Goal: Task Accomplishment & Management: Manage account settings

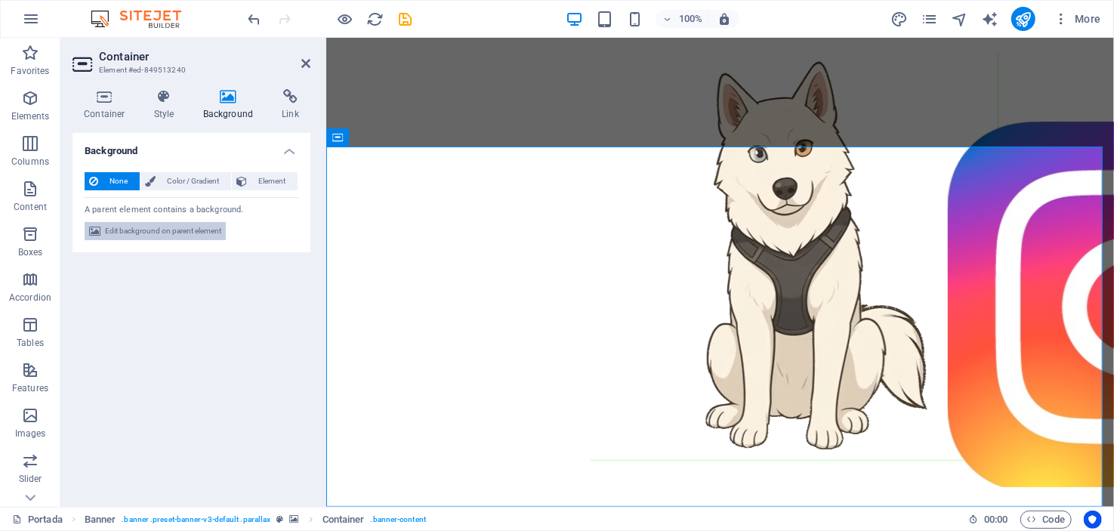
click at [153, 230] on span "Edit background on parent element" at bounding box center [163, 231] width 116 height 18
select select "ms"
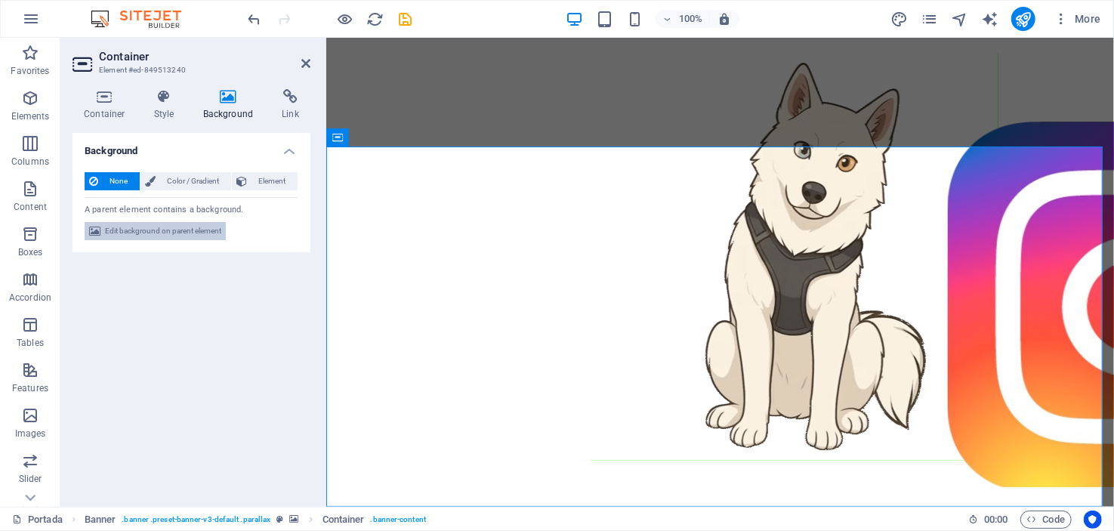
select select "s"
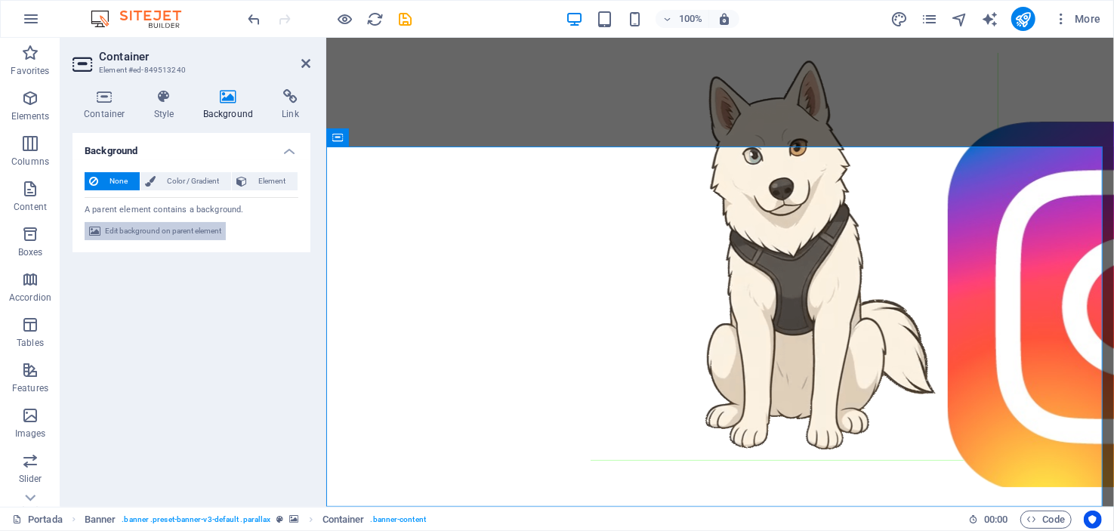
select select "progressive"
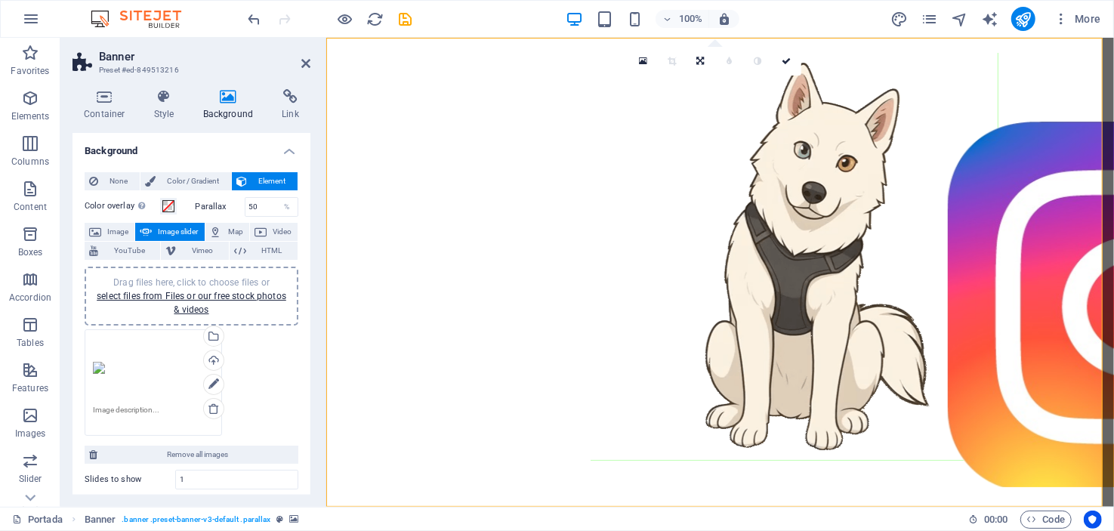
click at [123, 360] on div "Drag files here, click to choose files or select files from Files or our free s…" at bounding box center [153, 368] width 121 height 60
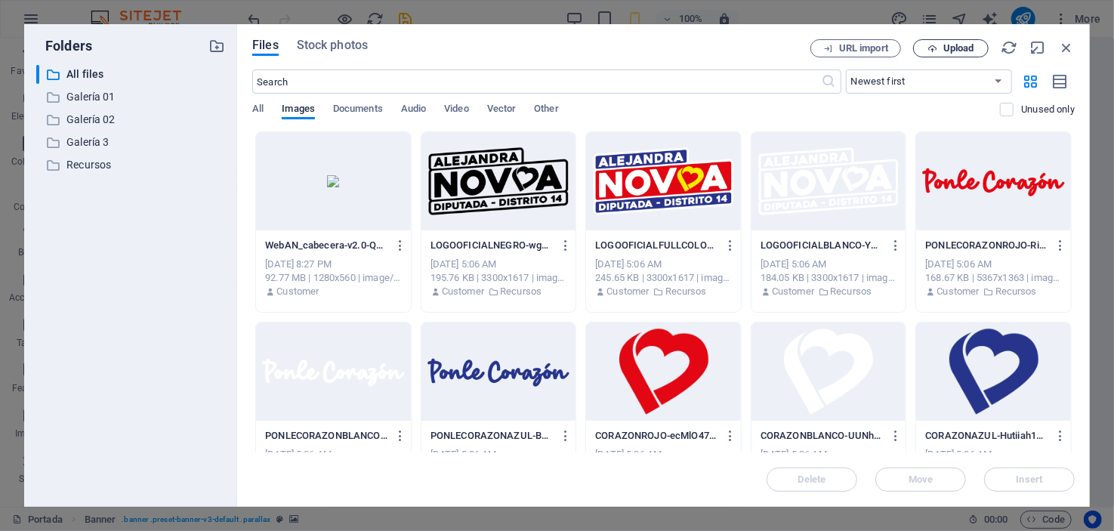
click at [944, 46] on span "Upload" at bounding box center [958, 48] width 31 height 9
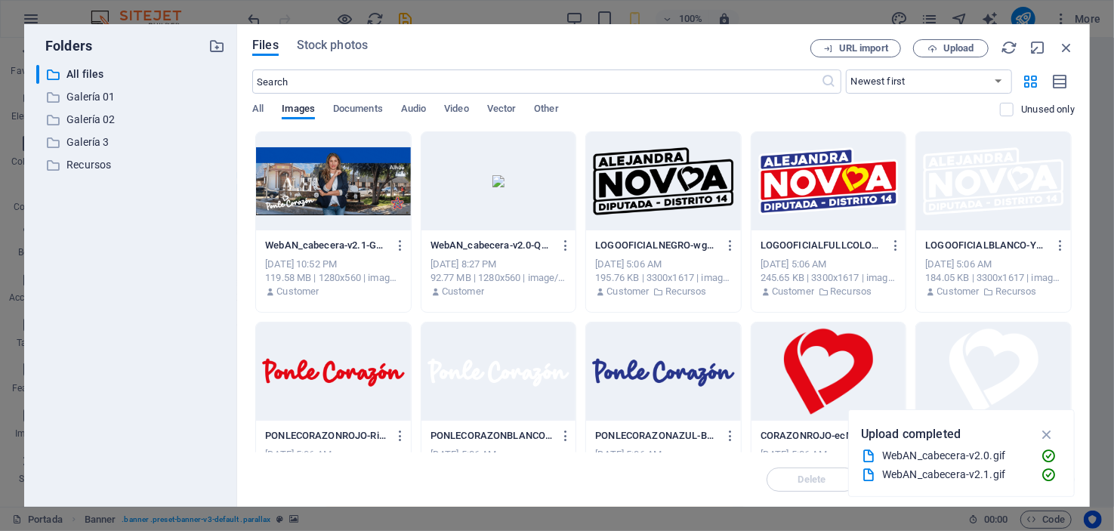
click at [341, 186] on div at bounding box center [333, 181] width 155 height 98
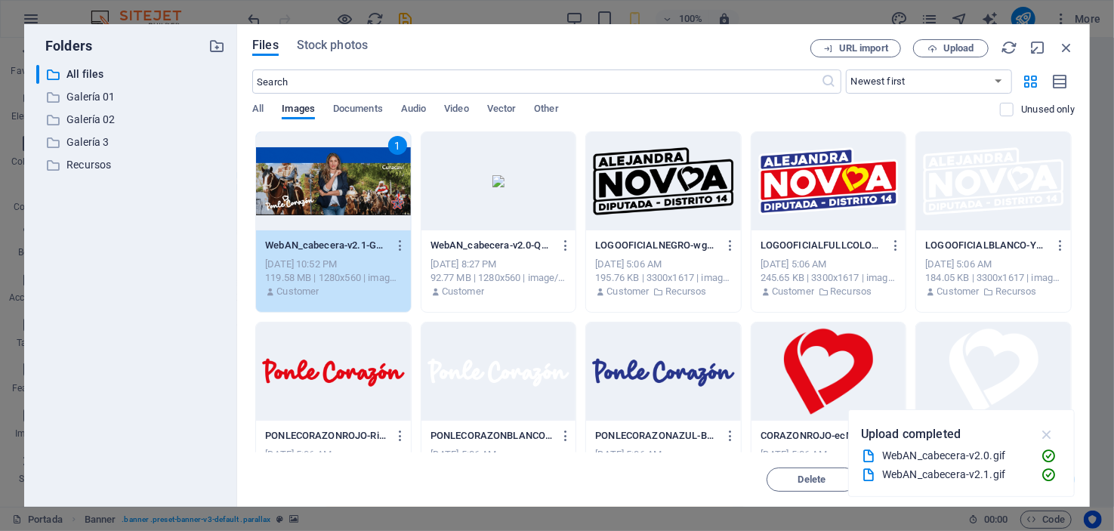
click at [1049, 431] on icon "button" at bounding box center [1046, 434] width 17 height 17
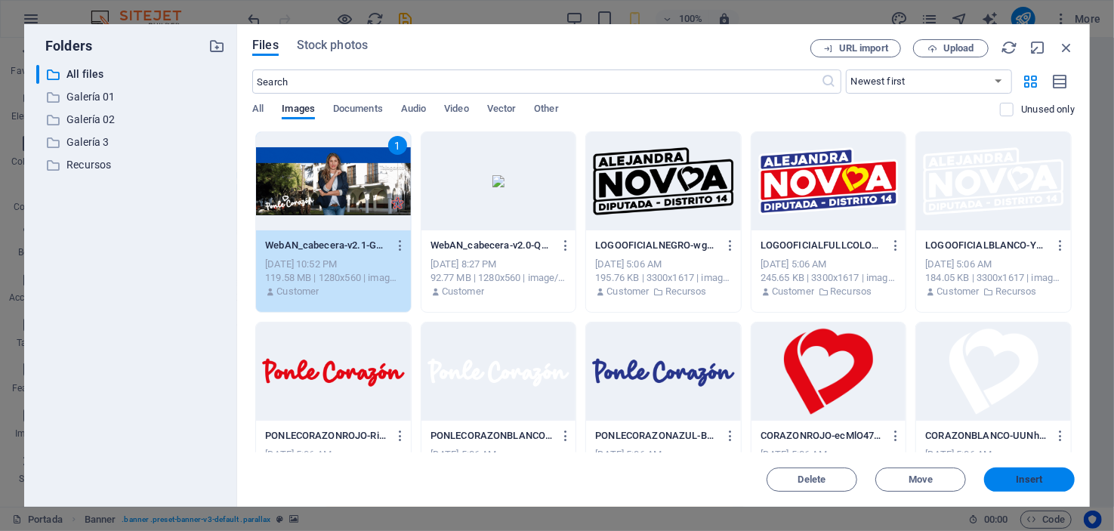
click at [1044, 475] on span "Insert" at bounding box center [1029, 479] width 79 height 9
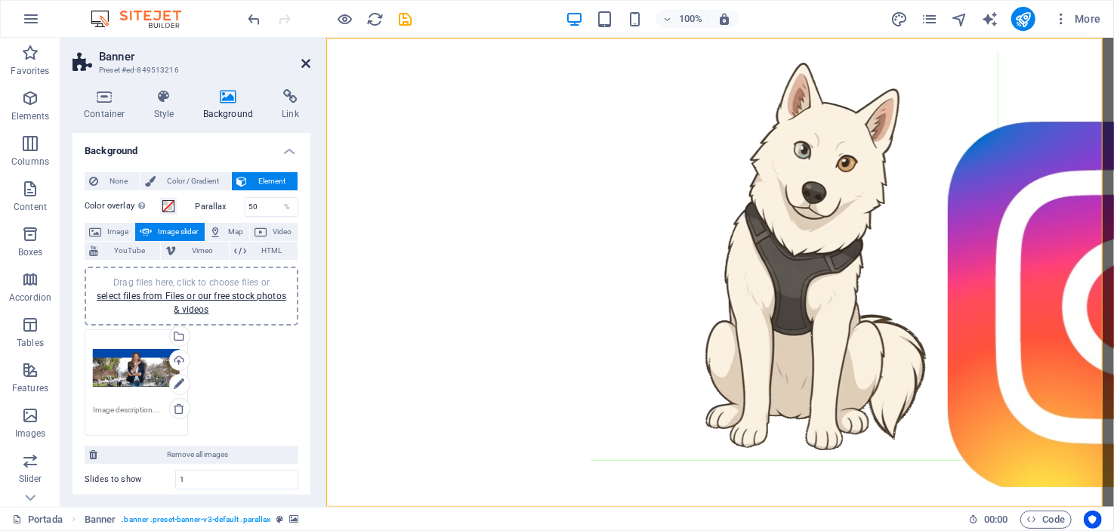
click at [304, 61] on icon at bounding box center [305, 63] width 9 height 12
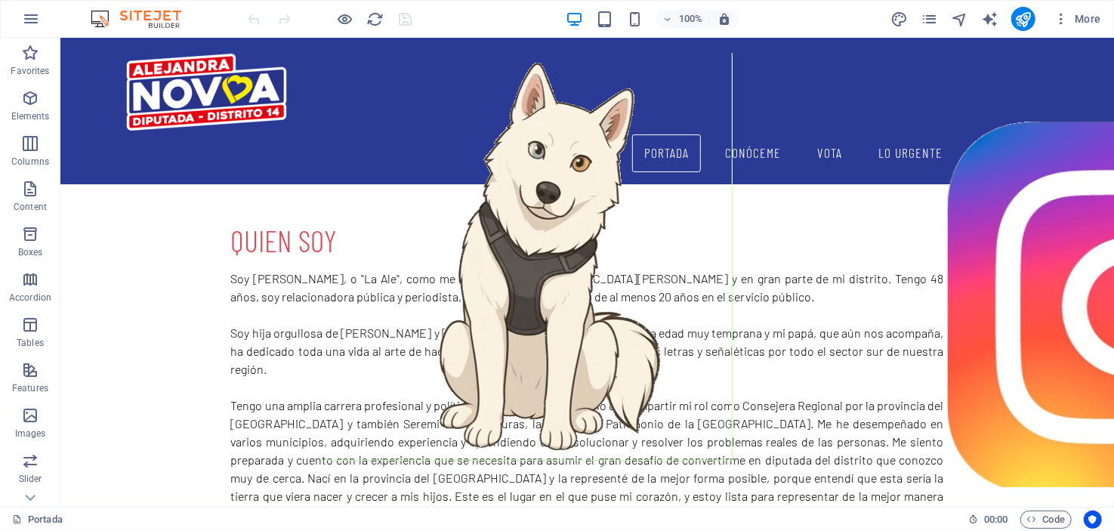
scroll to position [604, 0]
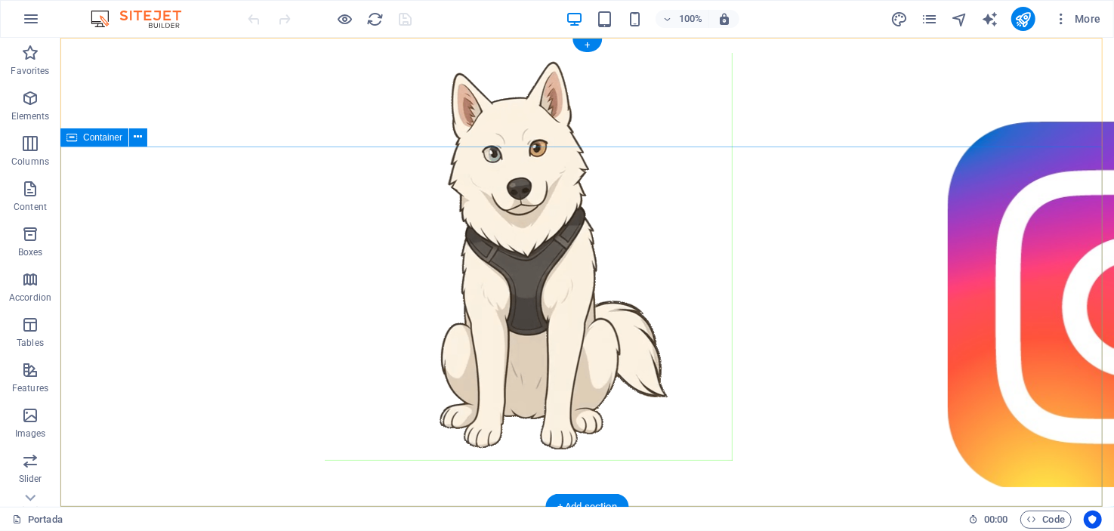
scroll to position [452, 0]
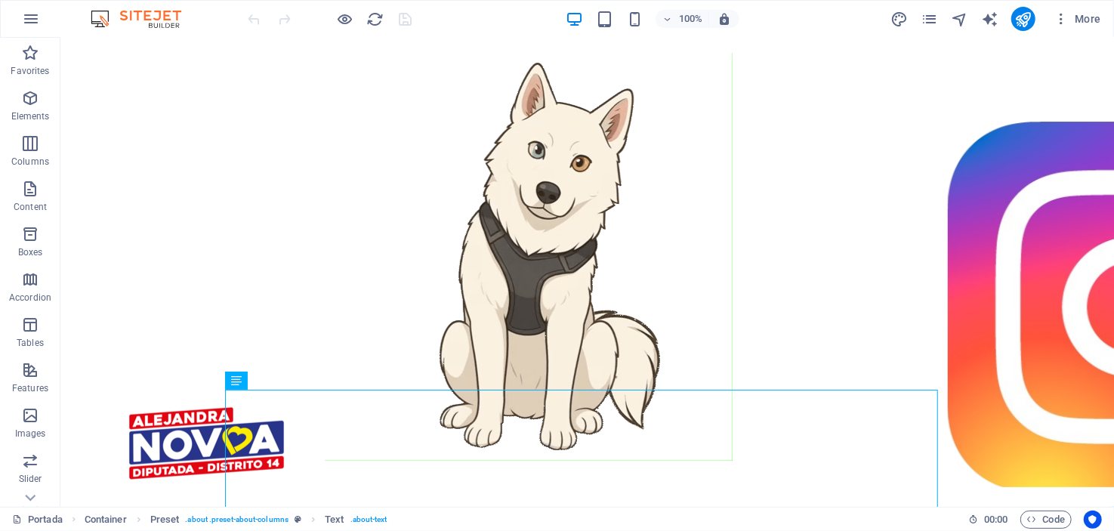
scroll to position [0, 0]
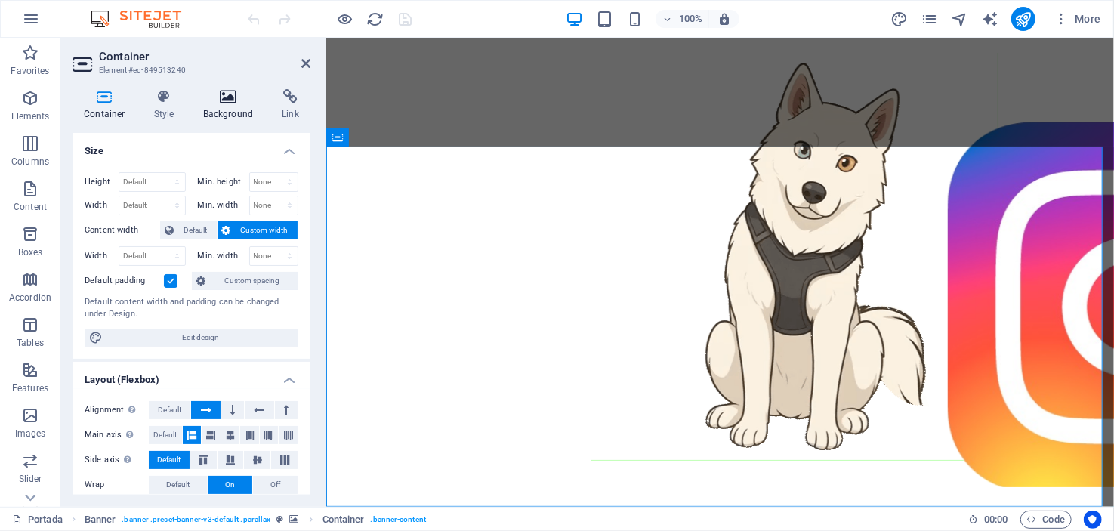
click at [231, 89] on icon at bounding box center [228, 96] width 73 height 15
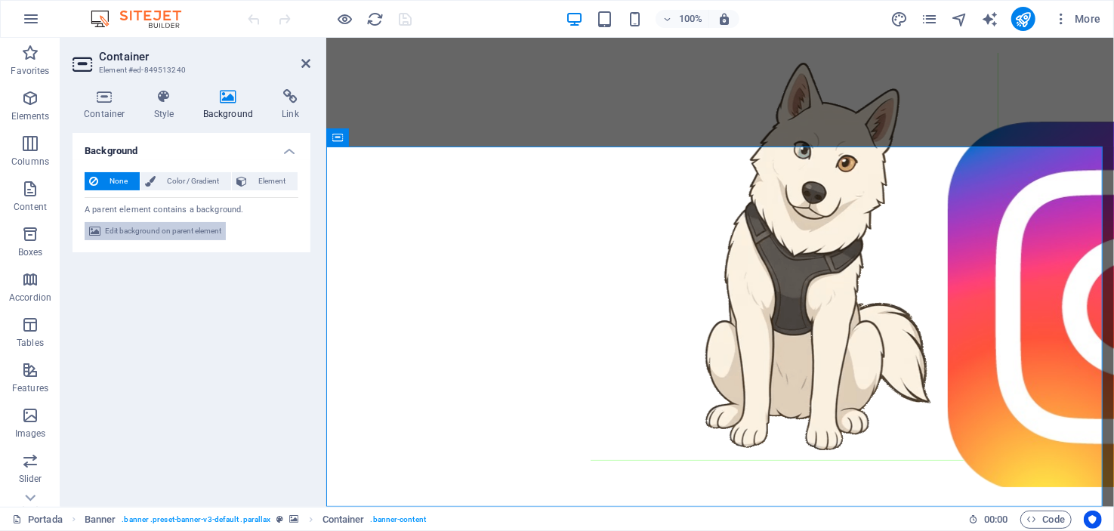
click at [174, 227] on span "Edit background on parent element" at bounding box center [163, 231] width 116 height 18
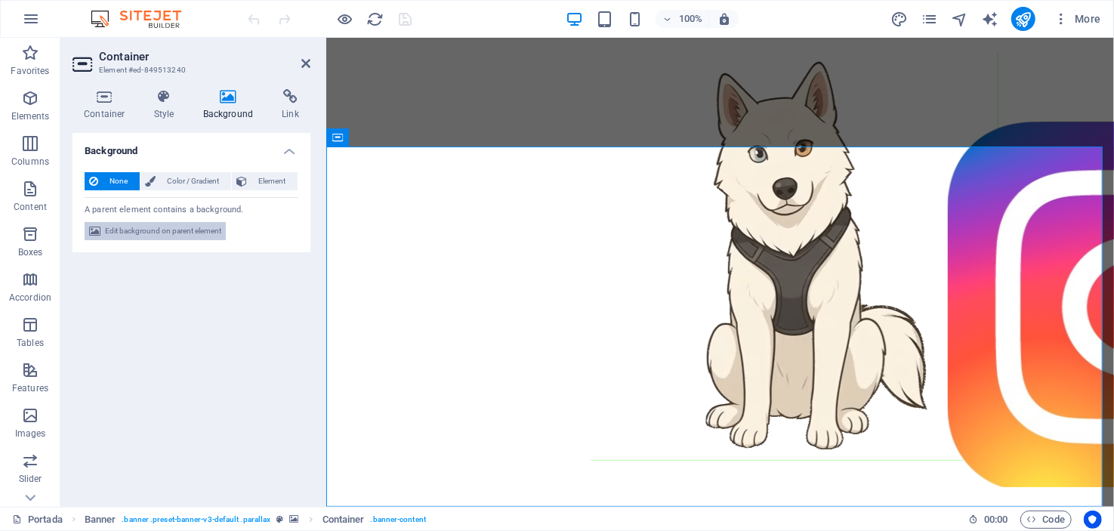
select select "ms"
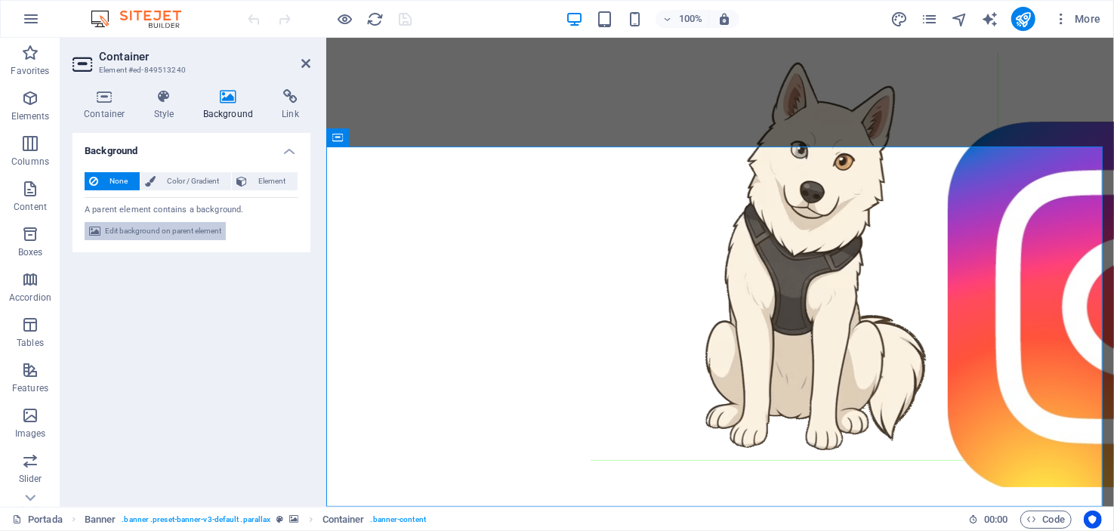
select select "s"
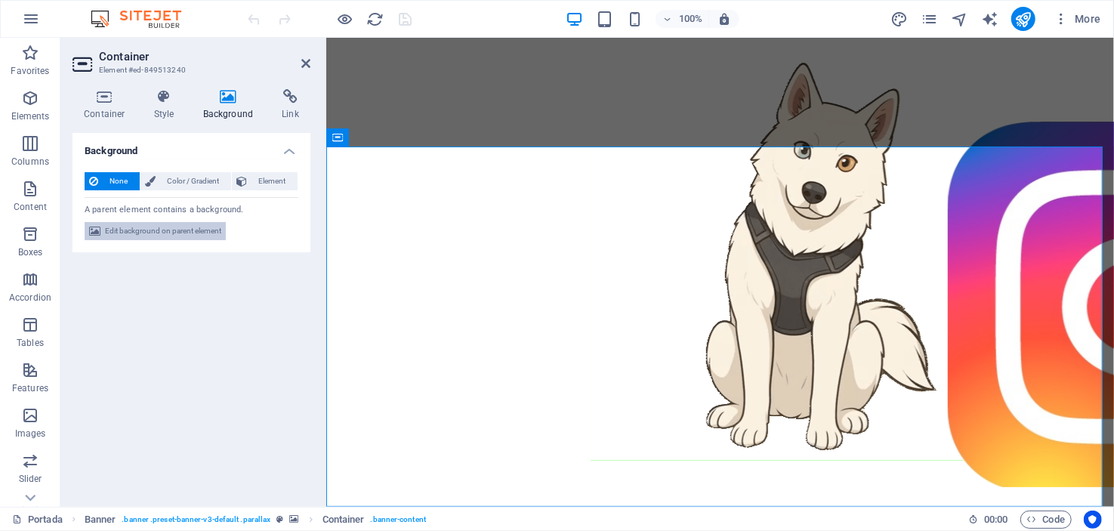
select select "progressive"
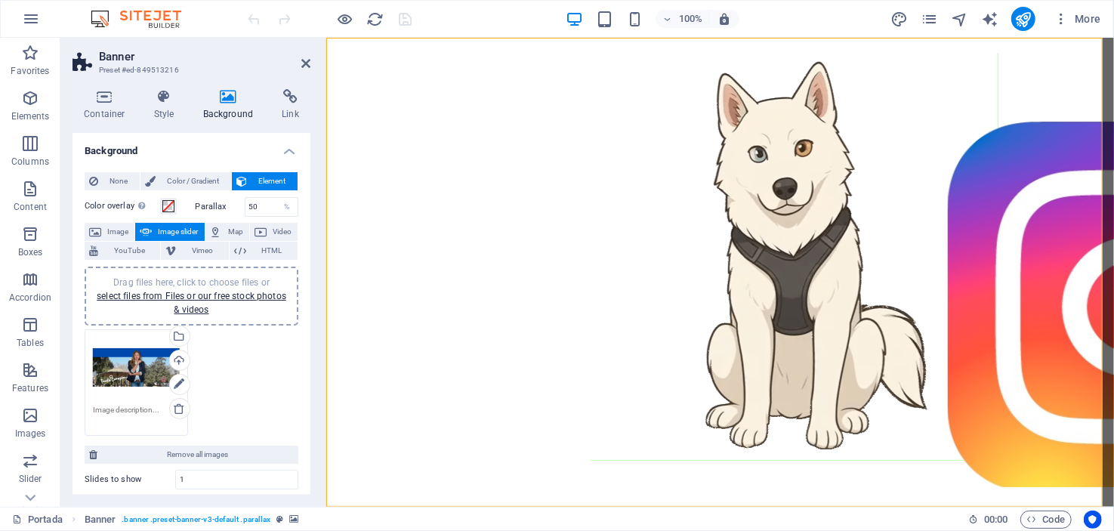
click at [134, 363] on div "Drag files here, click to choose files or select files from Files or our free s…" at bounding box center [136, 368] width 87 height 60
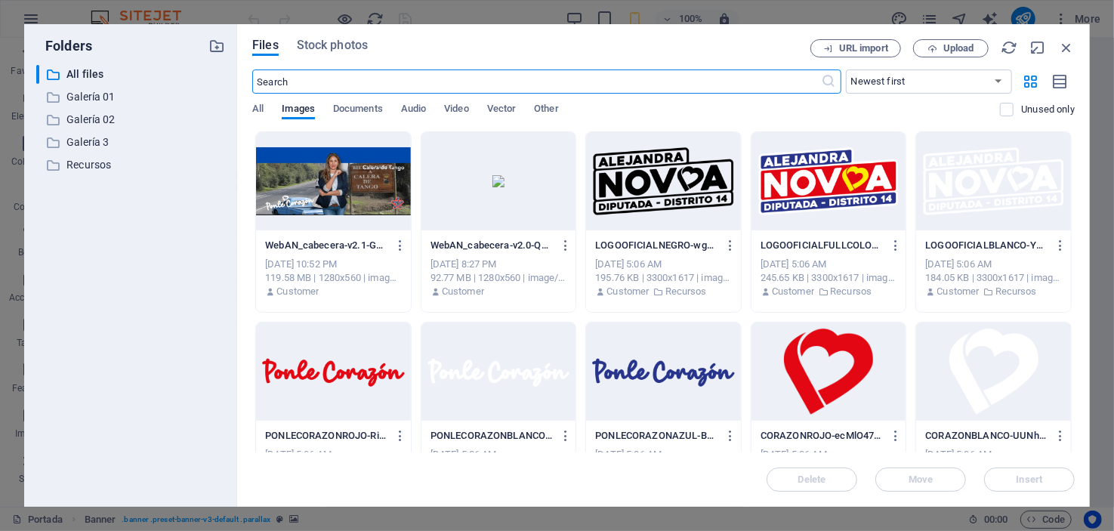
click at [331, 199] on div at bounding box center [333, 181] width 155 height 98
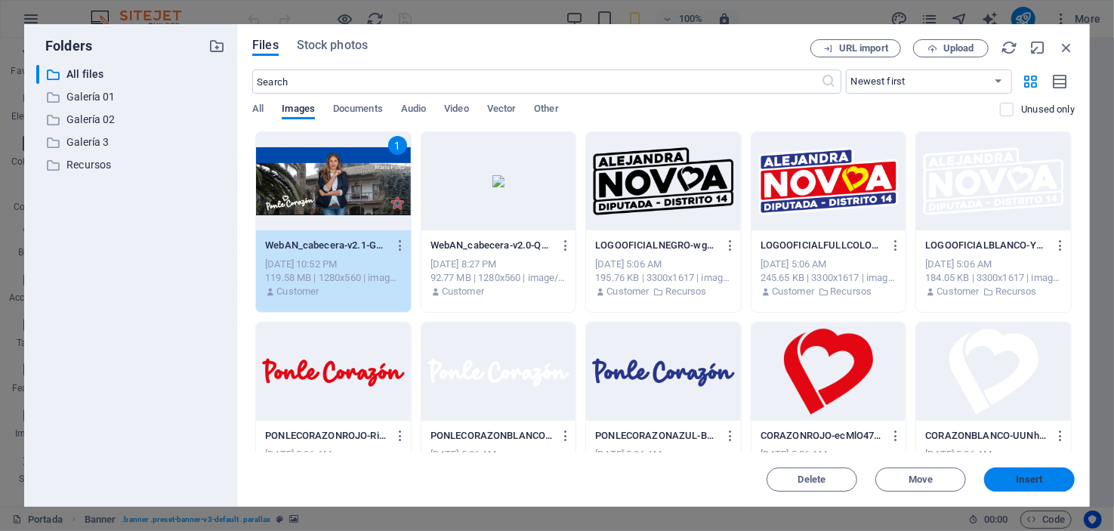
click at [1018, 476] on span "Insert" at bounding box center [1029, 479] width 26 height 9
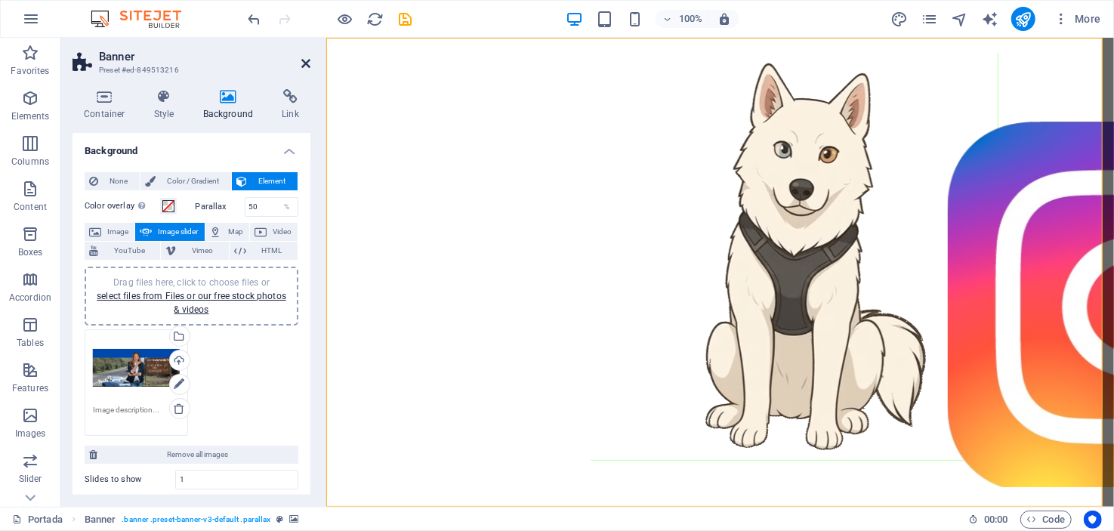
click at [306, 63] on icon at bounding box center [305, 63] width 9 height 12
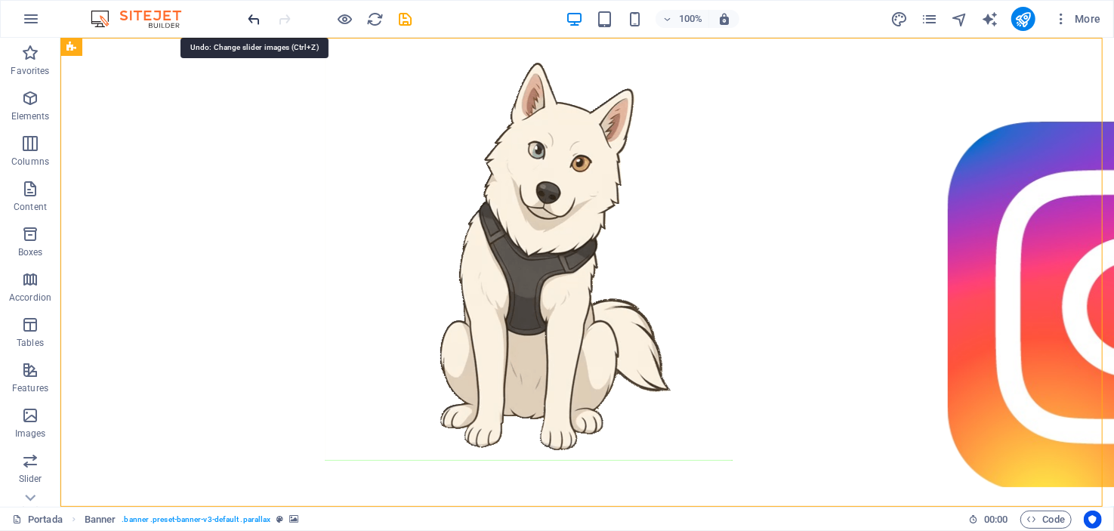
click at [252, 16] on icon "undo" at bounding box center [254, 19] width 17 height 17
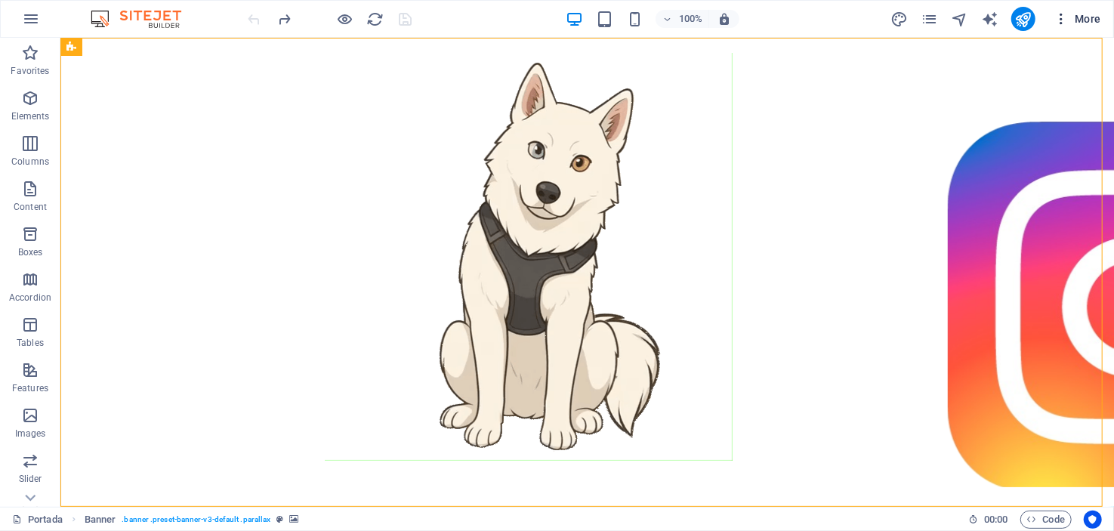
click at [1083, 16] on span "More" at bounding box center [1077, 18] width 48 height 15
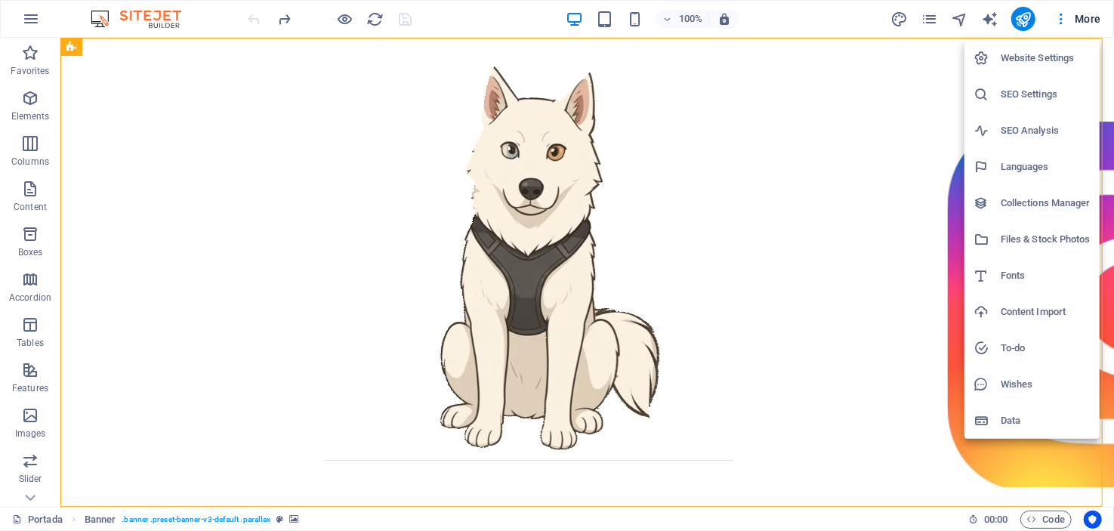
click at [1047, 310] on h6 "Content Import" at bounding box center [1046, 312] width 90 height 18
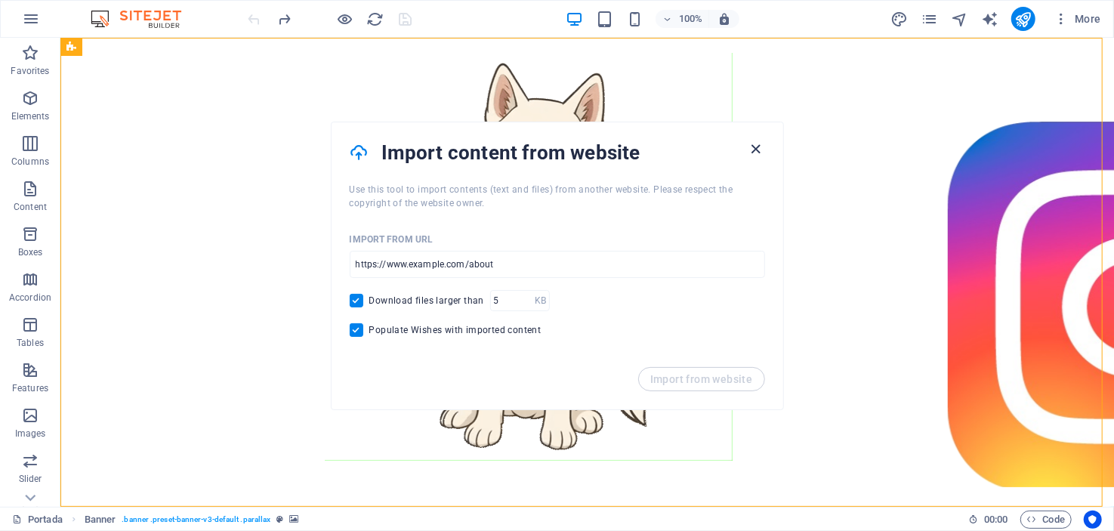
click at [752, 146] on icon "button" at bounding box center [755, 148] width 17 height 17
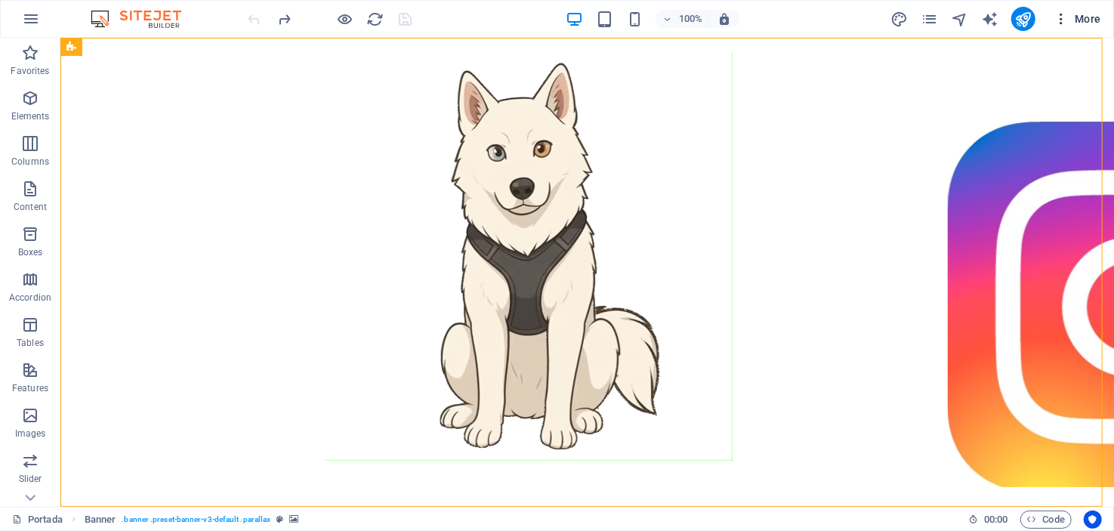
click at [1079, 12] on span "More" at bounding box center [1077, 18] width 48 height 15
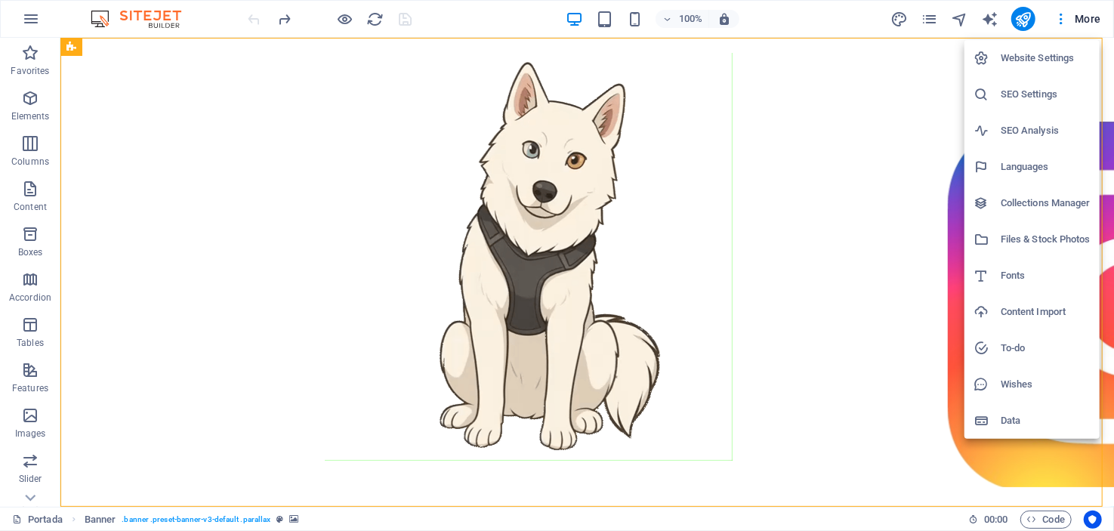
click at [1017, 231] on h6 "Files & Stock Photos" at bounding box center [1046, 239] width 90 height 18
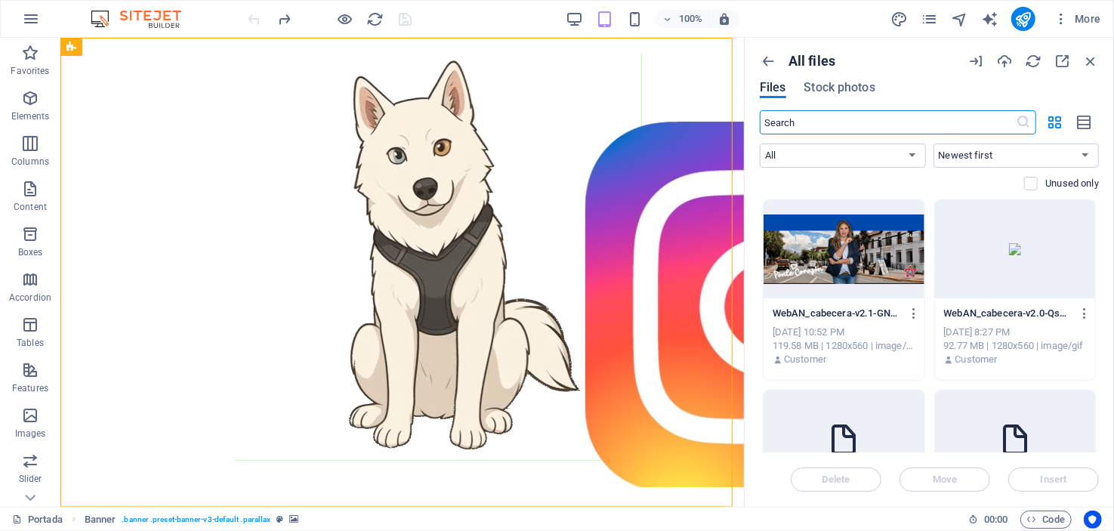
click at [863, 251] on div at bounding box center [843, 249] width 161 height 98
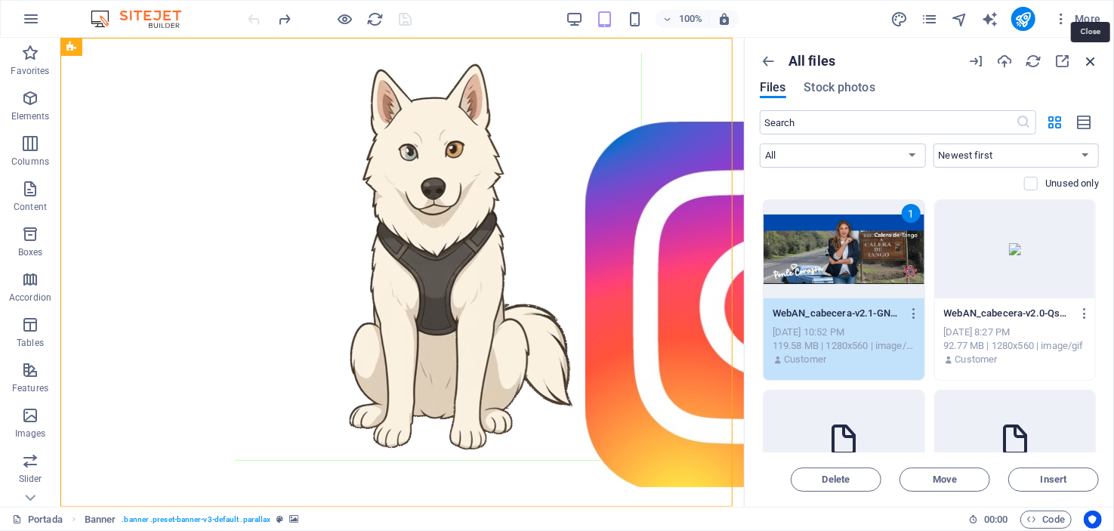
click at [1092, 57] on icon "button" at bounding box center [1090, 61] width 17 height 17
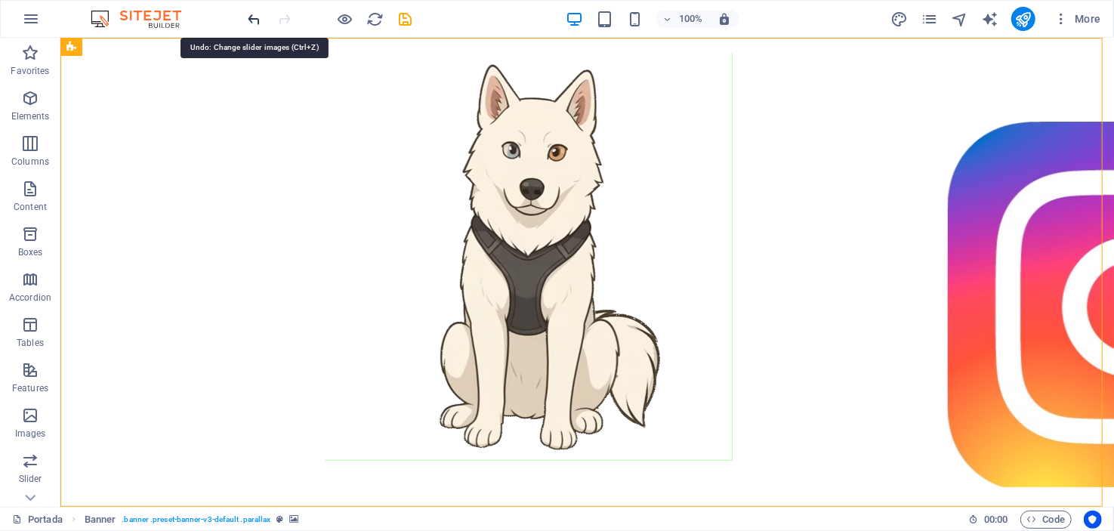
click at [248, 16] on icon "undo" at bounding box center [254, 19] width 17 height 17
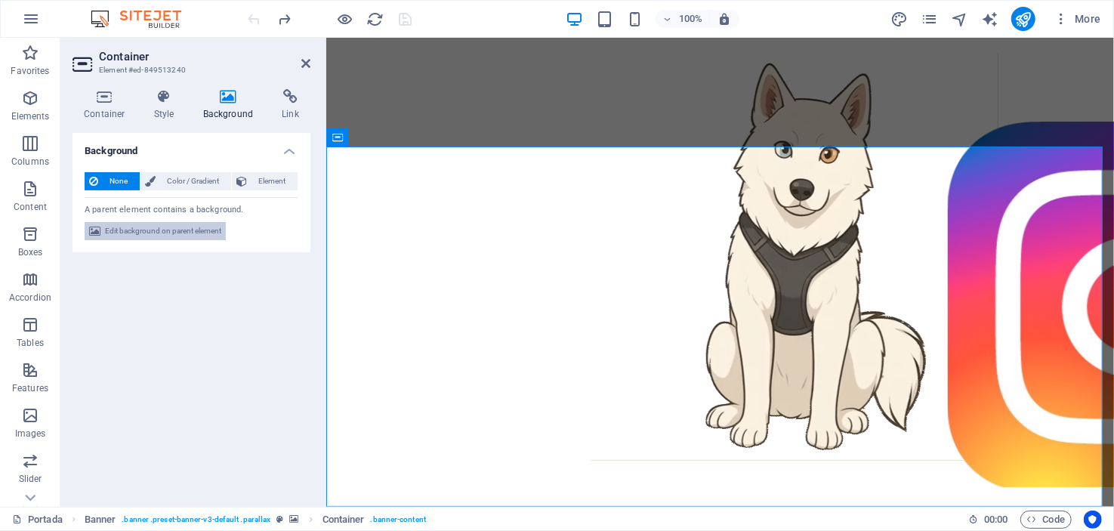
click at [195, 230] on span "Edit background on parent element" at bounding box center [163, 231] width 116 height 18
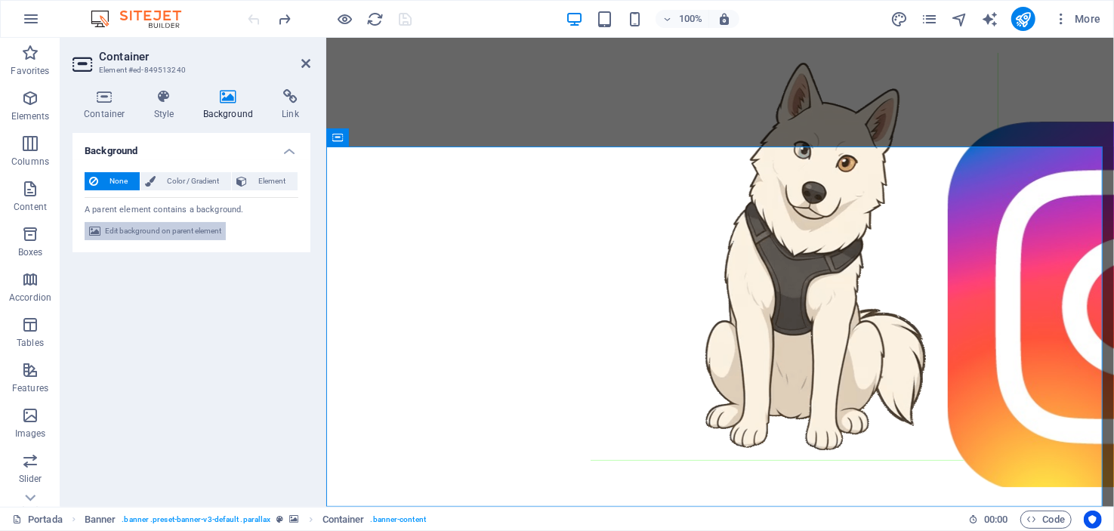
select select "ms"
select select "s"
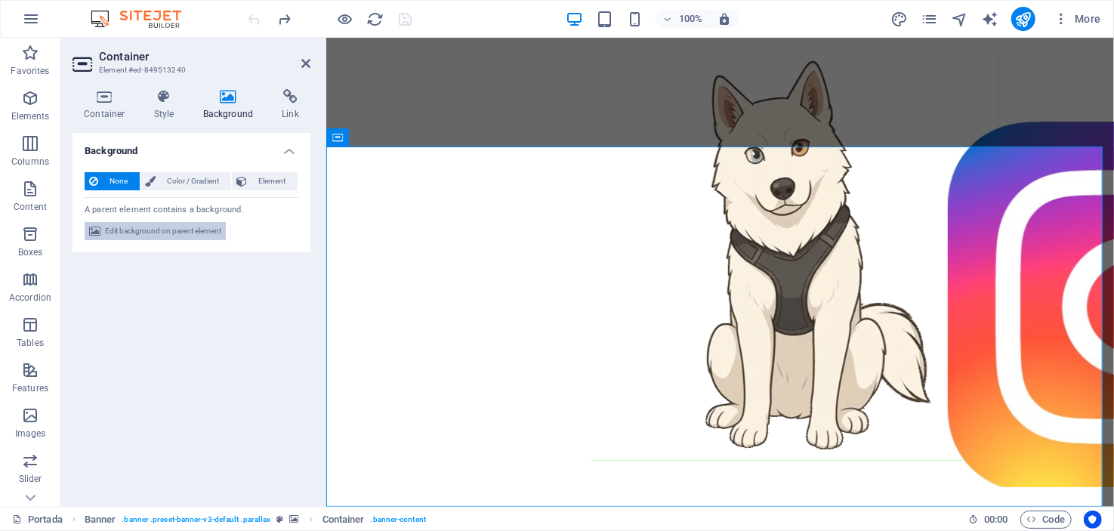
select select "progressive"
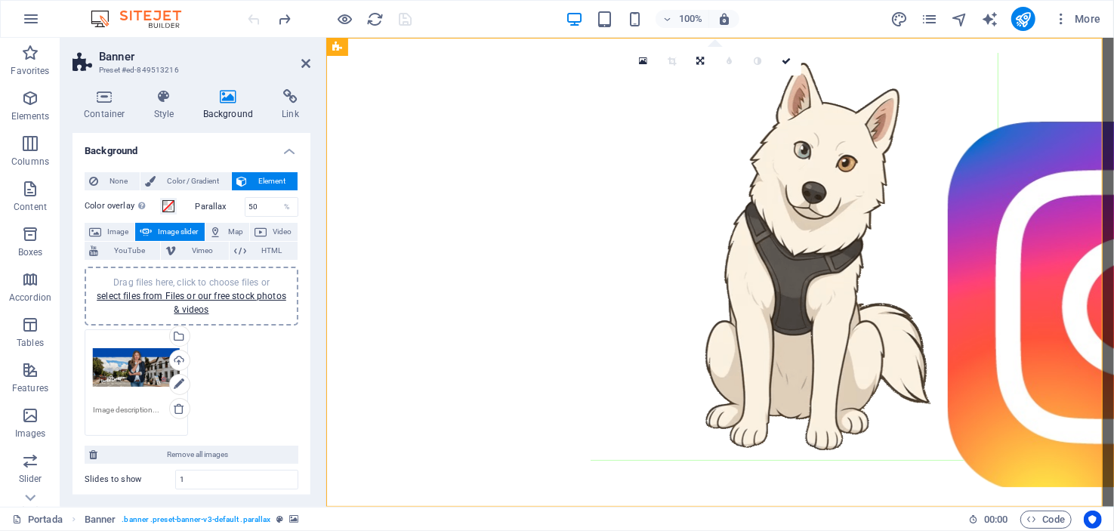
click at [127, 365] on div "Drag files here, click to choose files or select files from Files or our free s…" at bounding box center [136, 368] width 87 height 60
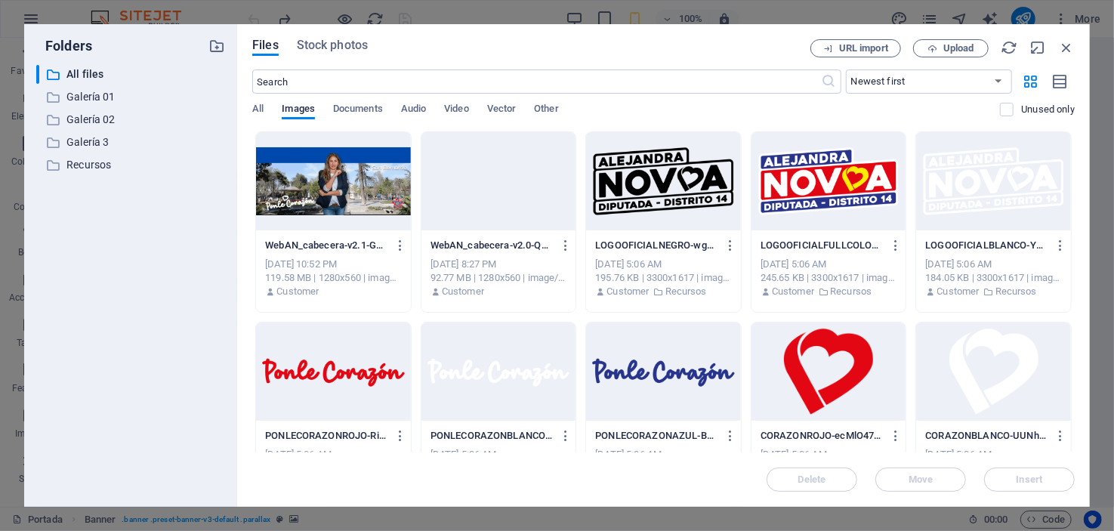
click at [297, 184] on div at bounding box center [333, 181] width 155 height 98
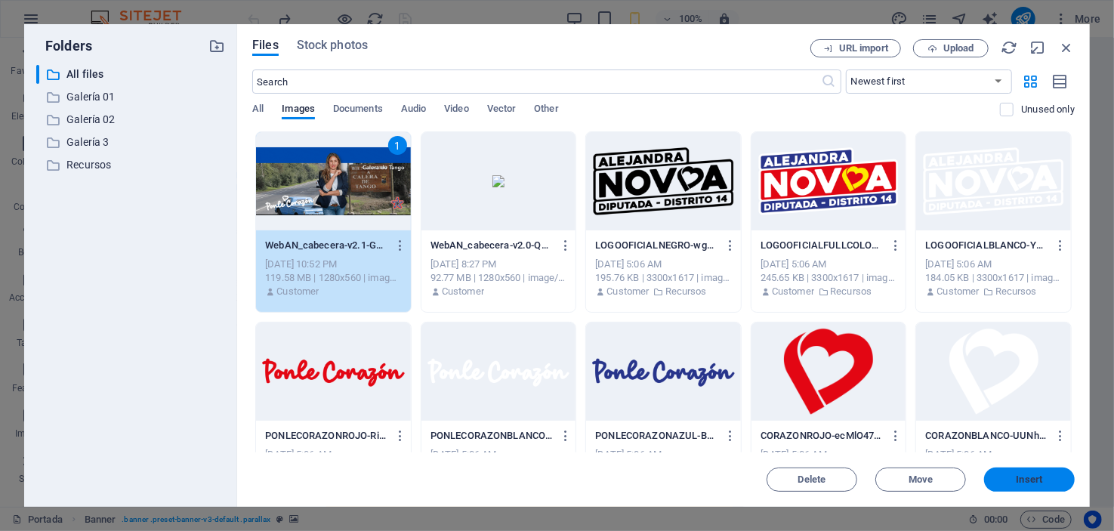
click at [1029, 480] on span "Insert" at bounding box center [1029, 479] width 26 height 9
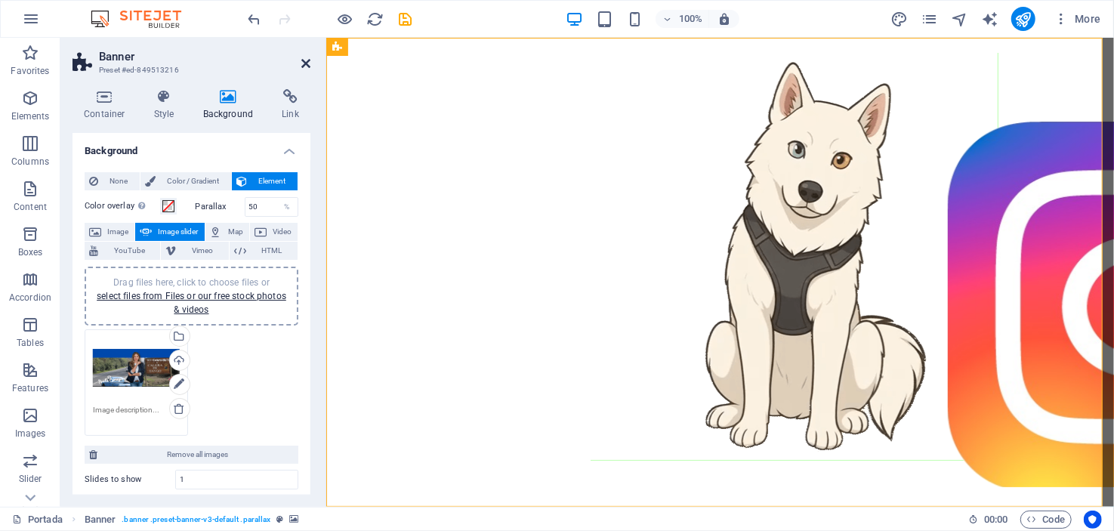
click at [304, 59] on icon at bounding box center [305, 63] width 9 height 12
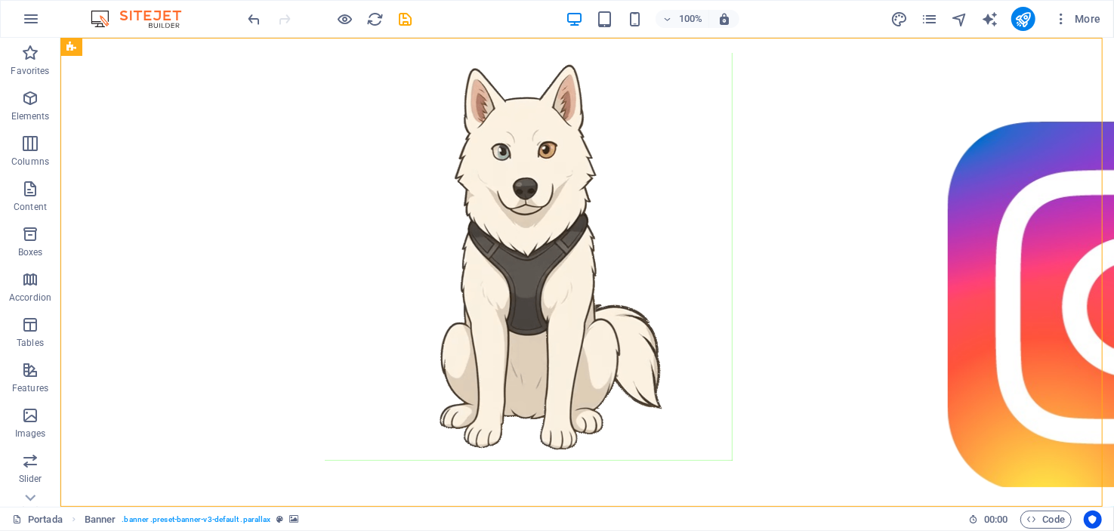
click at [0, 0] on icon "save" at bounding box center [0, 0] width 0 height 0
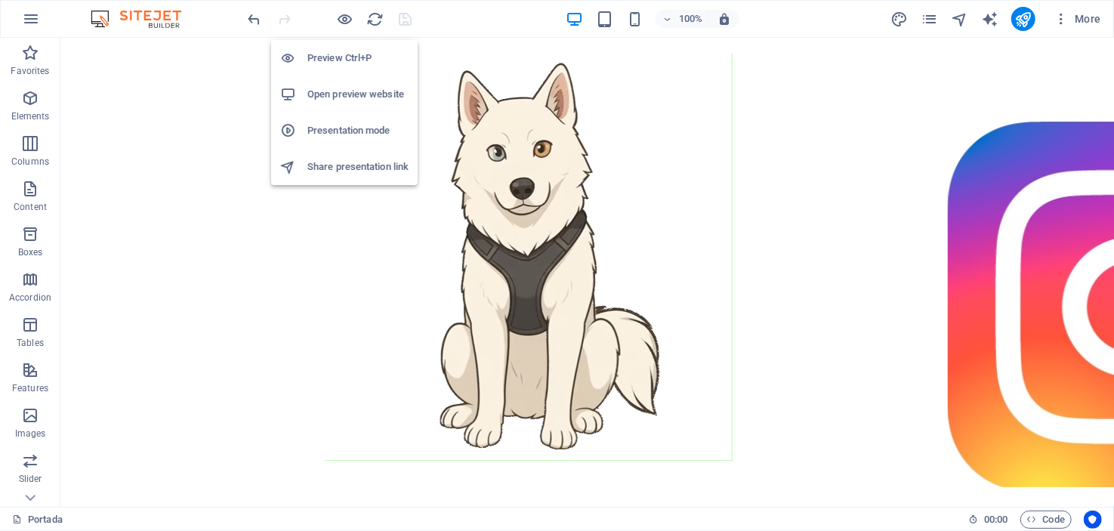
click at [333, 130] on h6 "Presentation mode" at bounding box center [357, 131] width 101 height 18
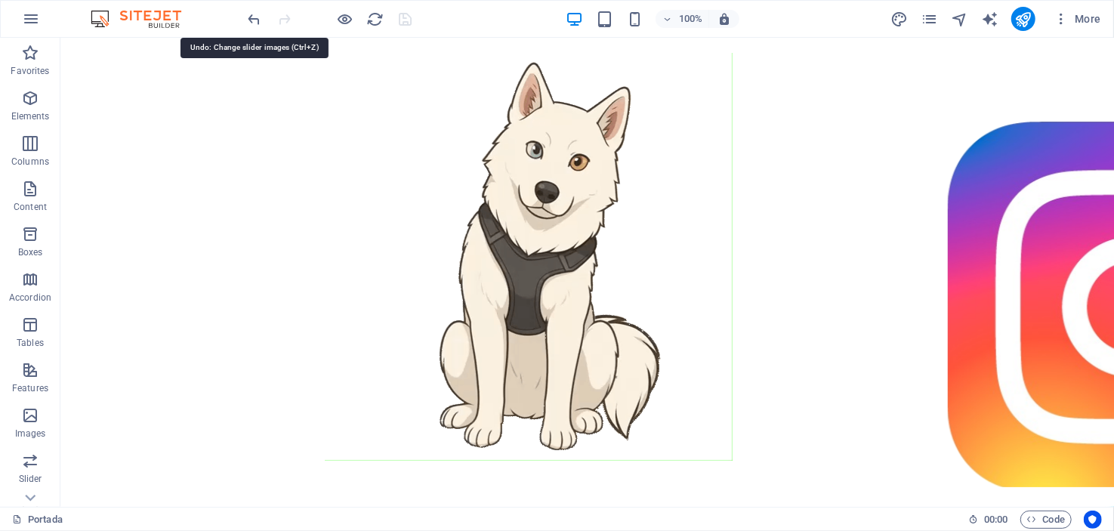
click at [249, 19] on icon "undo" at bounding box center [254, 19] width 17 height 17
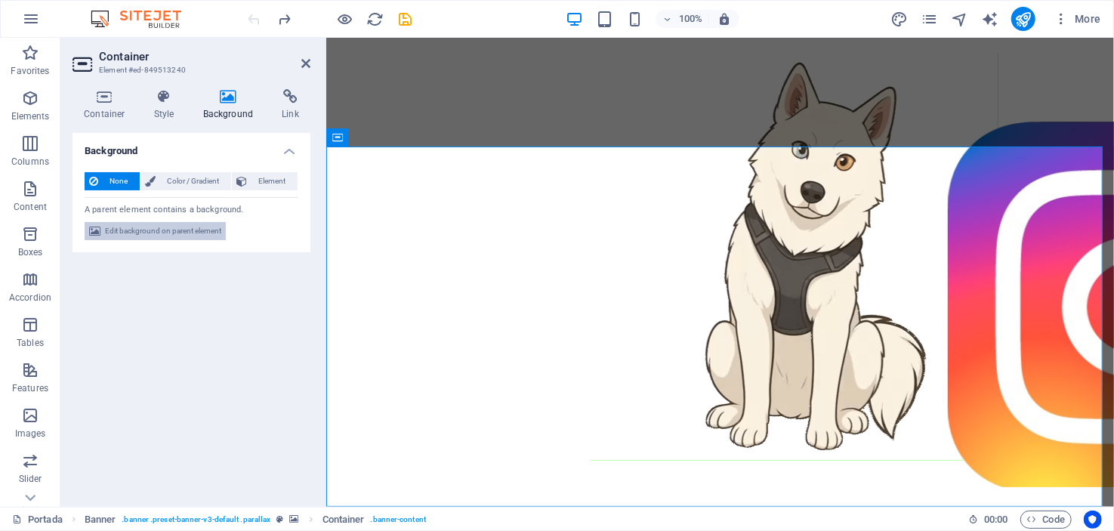
click at [140, 229] on span "Edit background on parent element" at bounding box center [163, 231] width 116 height 18
select select "ms"
select select "s"
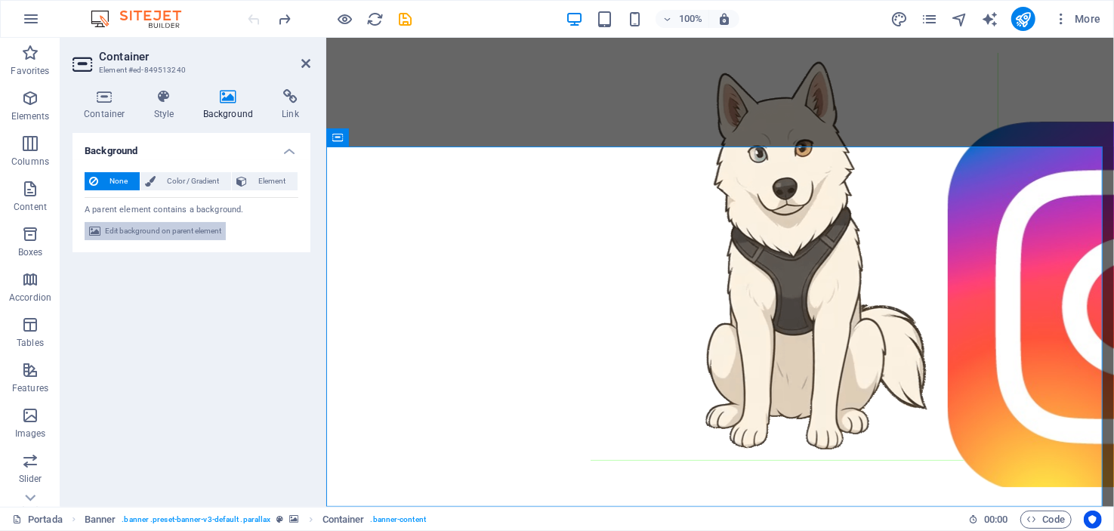
select select "progressive"
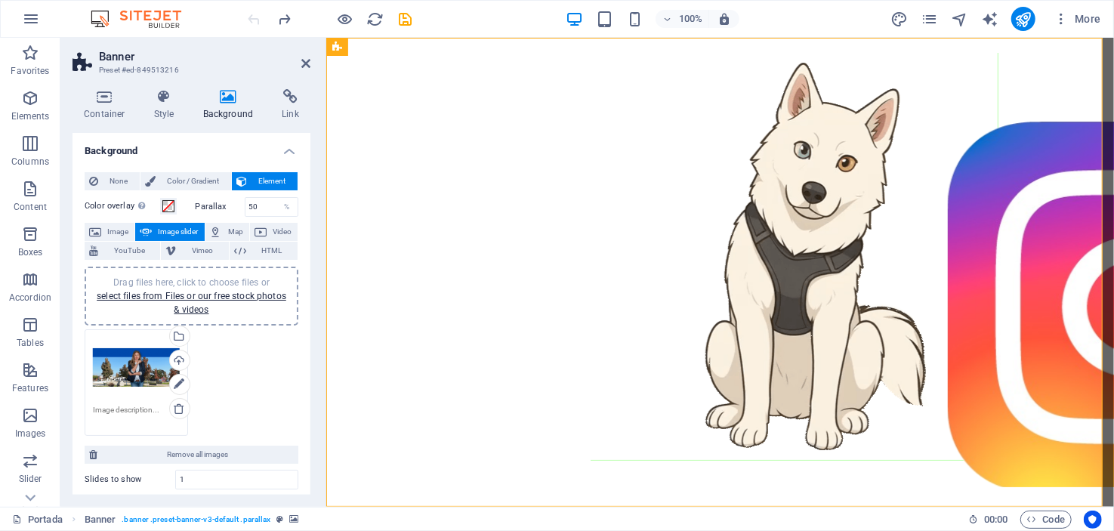
click at [134, 359] on div "Drag files here, click to choose files or select files from Files or our free s…" at bounding box center [136, 368] width 87 height 60
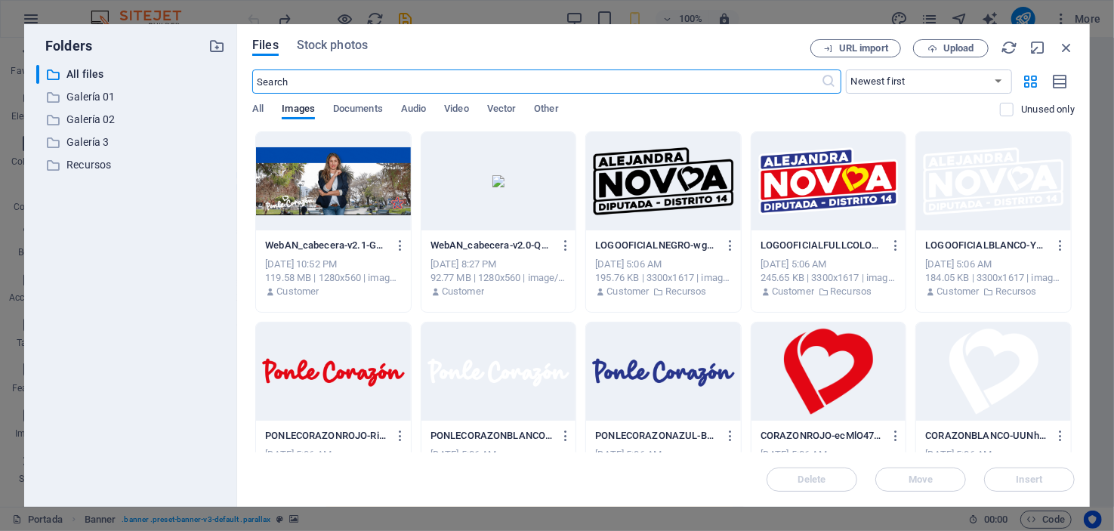
click at [497, 177] on div at bounding box center [498, 181] width 155 height 98
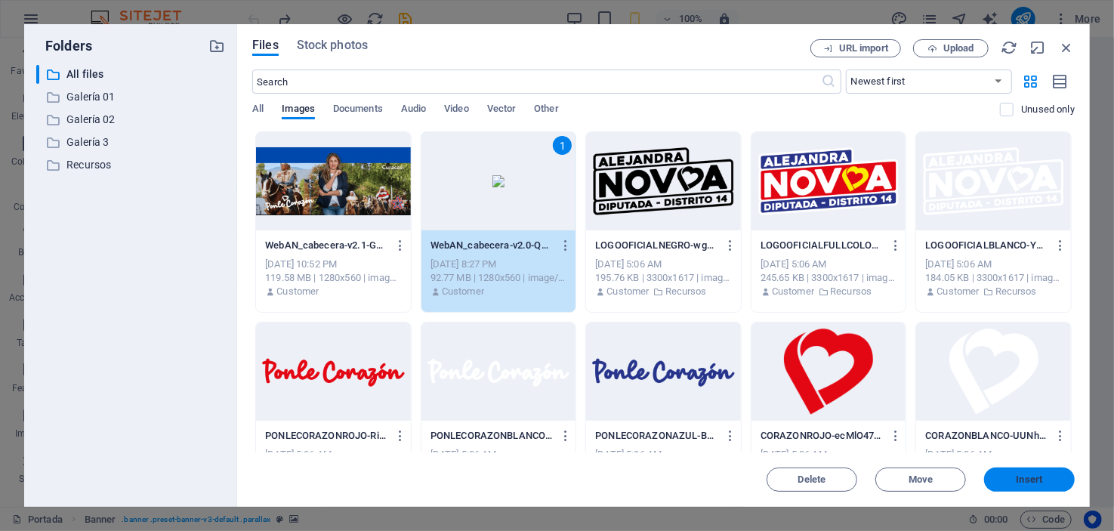
click at [1022, 479] on span "Insert" at bounding box center [1029, 479] width 26 height 9
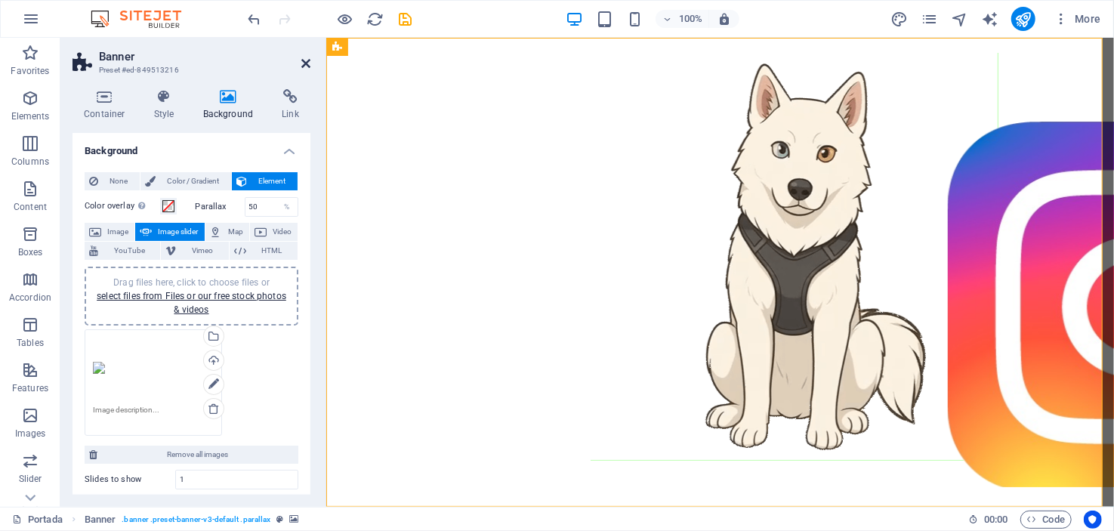
click at [304, 61] on icon at bounding box center [305, 63] width 9 height 12
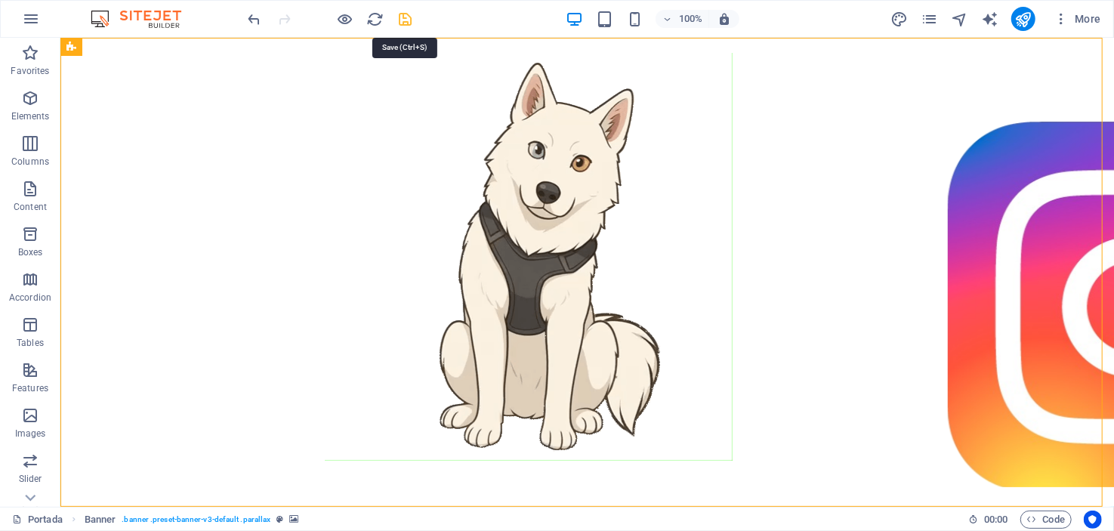
click at [400, 15] on icon "save" at bounding box center [405, 19] width 17 height 17
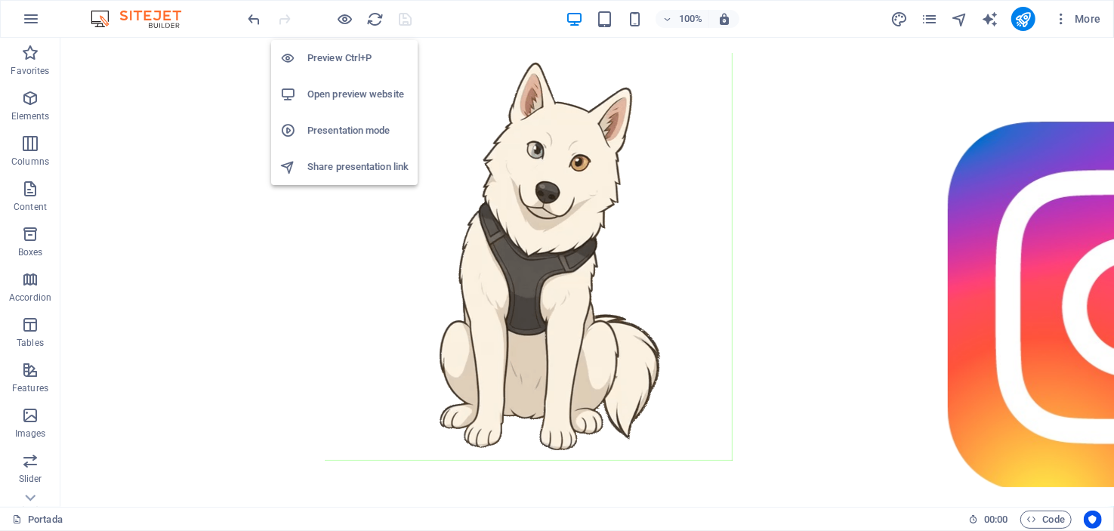
click at [336, 131] on h6 "Presentation mode" at bounding box center [357, 131] width 101 height 18
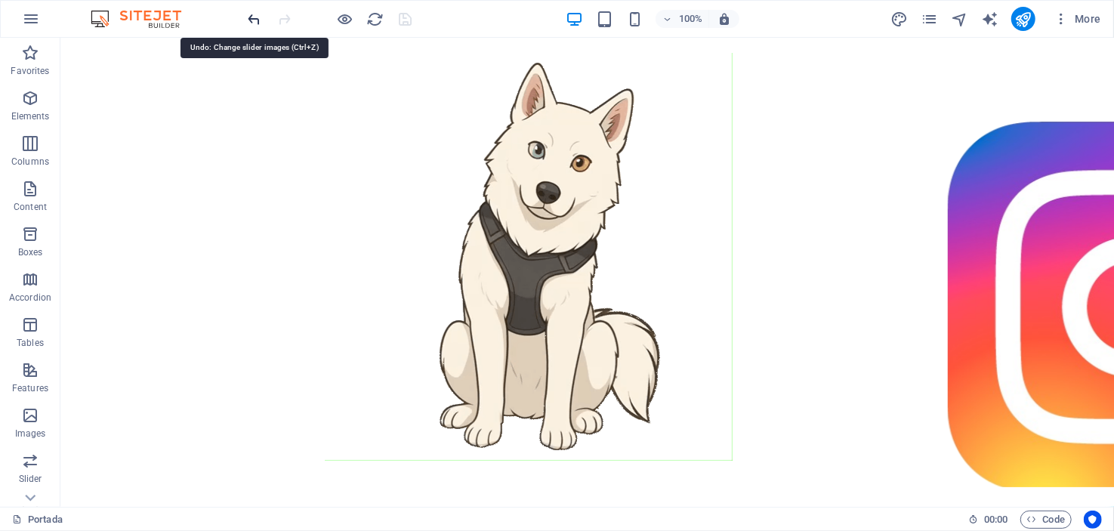
click at [252, 15] on icon "undo" at bounding box center [254, 19] width 17 height 17
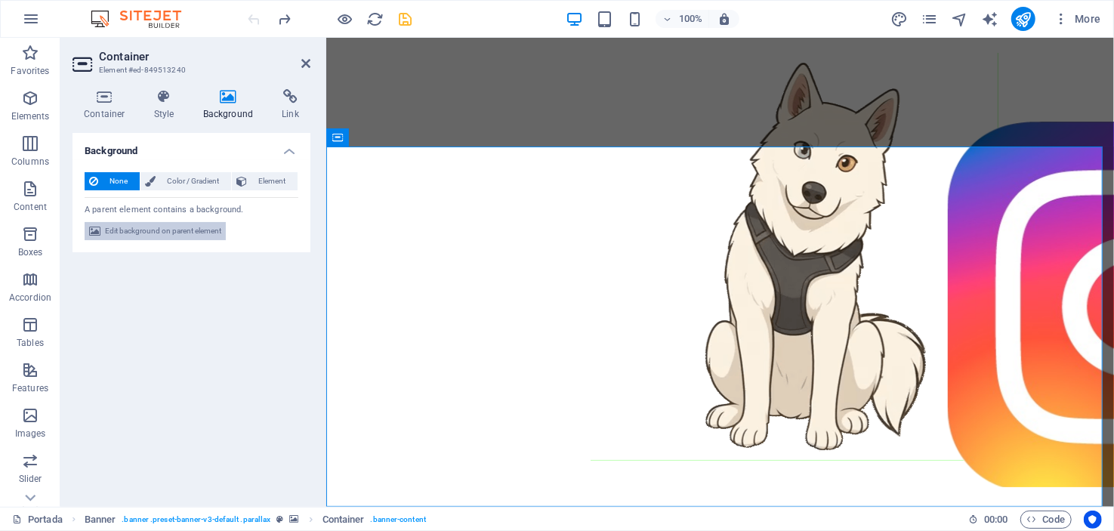
click at [150, 226] on span "Edit background on parent element" at bounding box center [163, 231] width 116 height 18
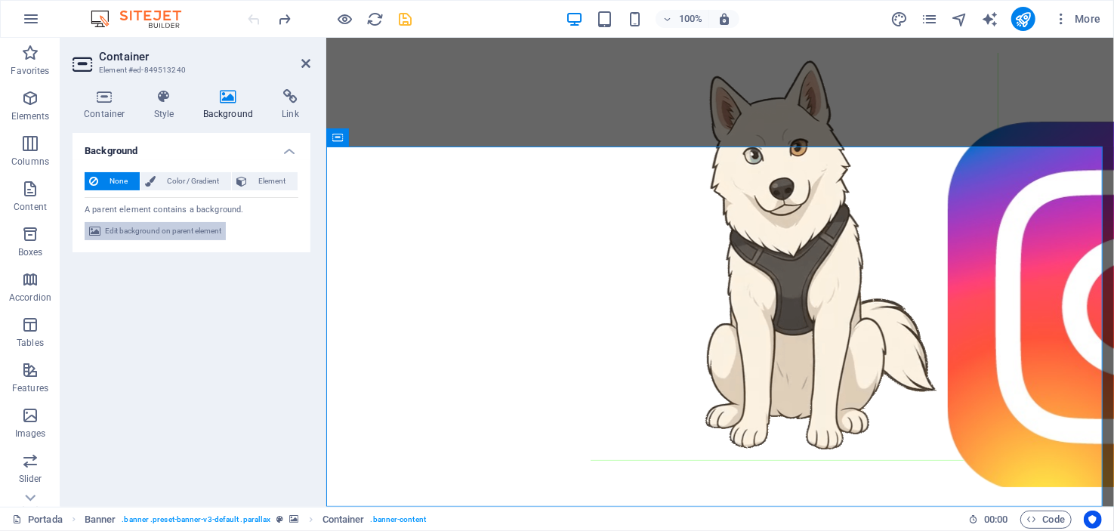
select select "ms"
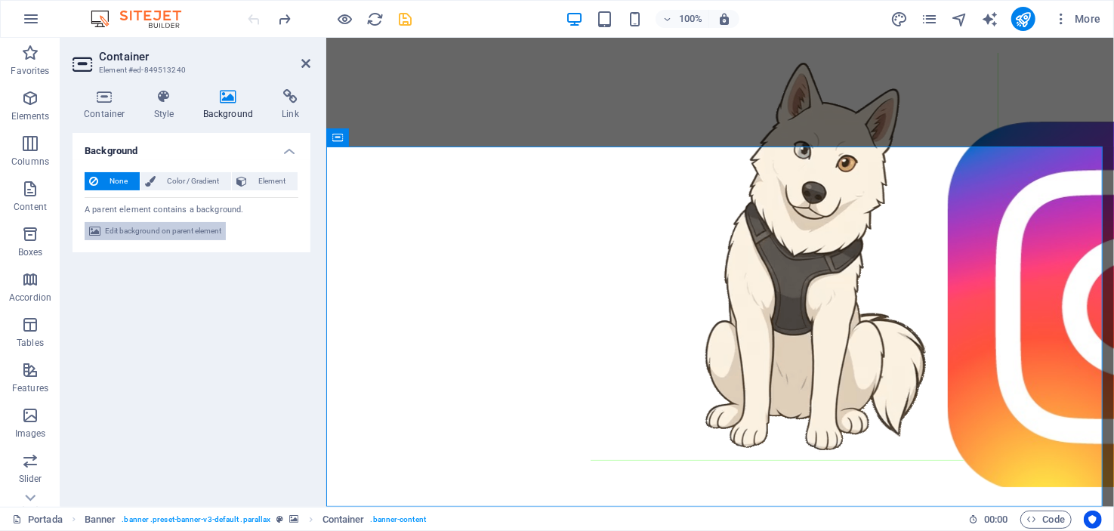
select select "s"
select select "progressive"
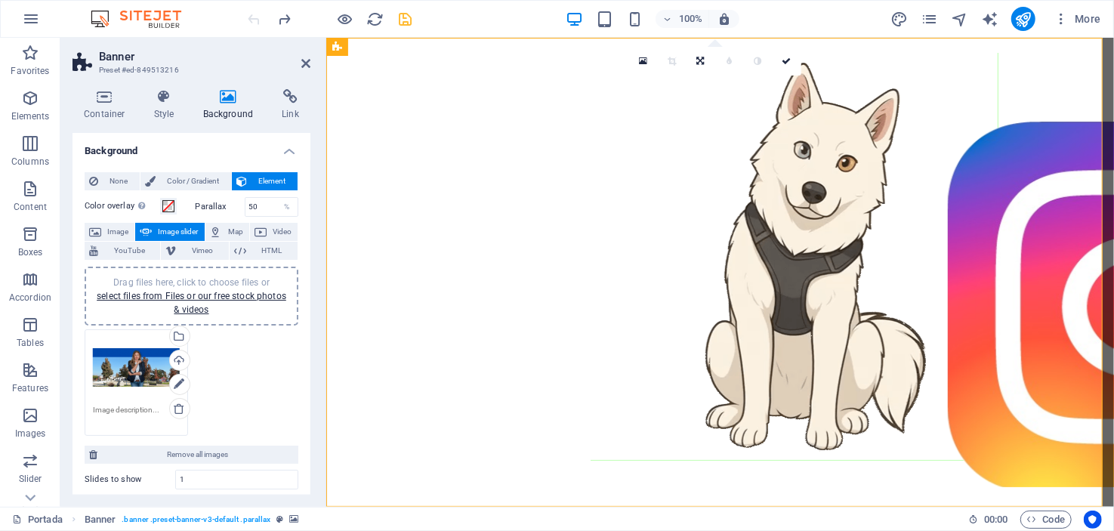
click at [143, 368] on div "Drag files here, click to choose files or select files from Files or our free s…" at bounding box center [136, 368] width 87 height 60
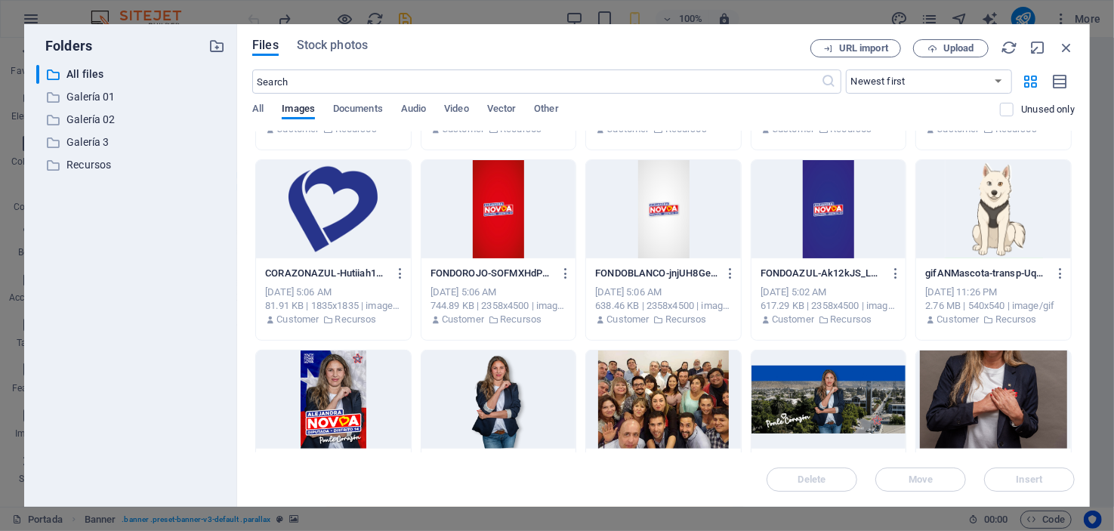
scroll to position [452, 0]
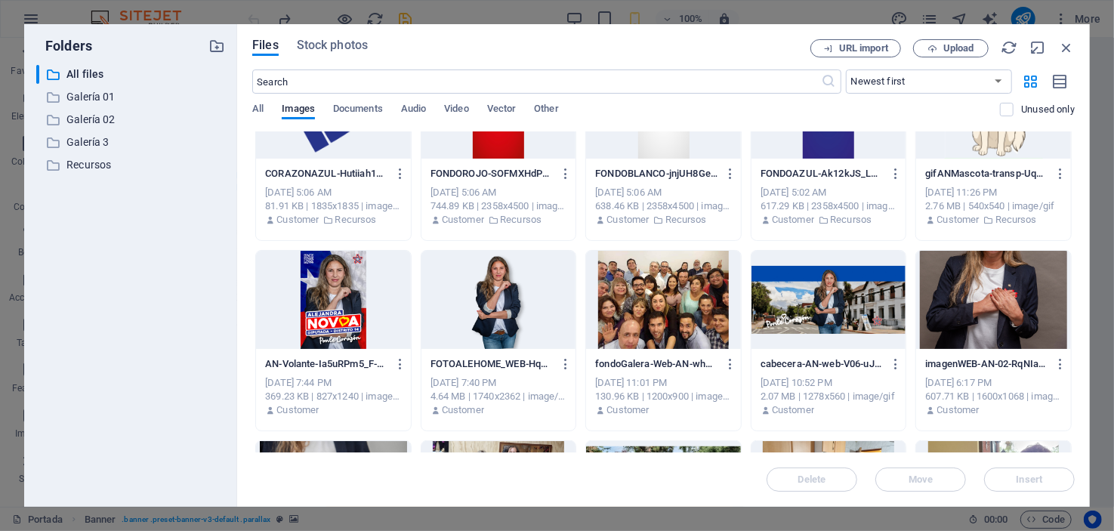
click at [826, 291] on div at bounding box center [828, 300] width 155 height 98
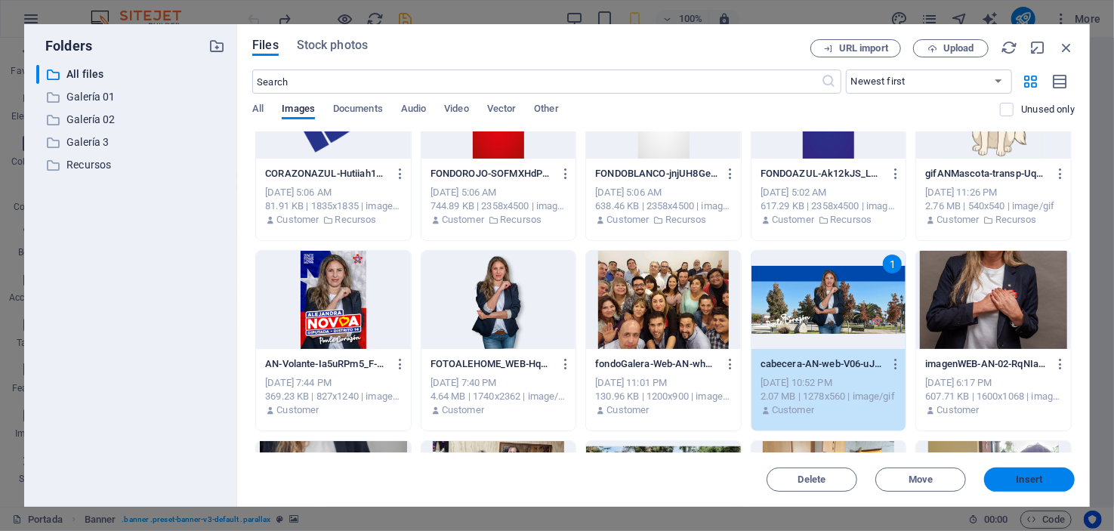
click at [1044, 480] on span "Insert" at bounding box center [1029, 479] width 79 height 9
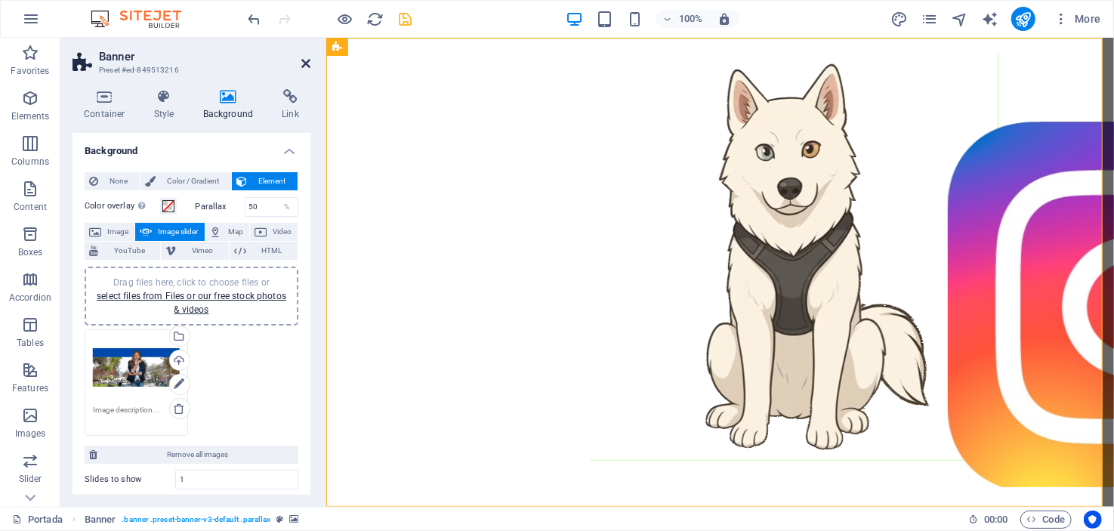
click at [304, 61] on icon at bounding box center [305, 63] width 9 height 12
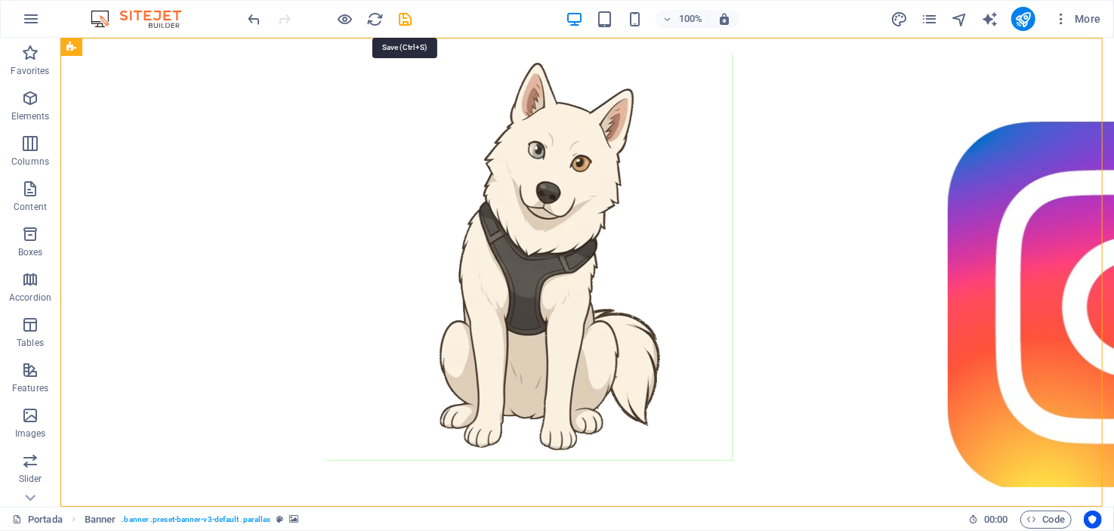
click at [405, 19] on icon "save" at bounding box center [405, 19] width 17 height 17
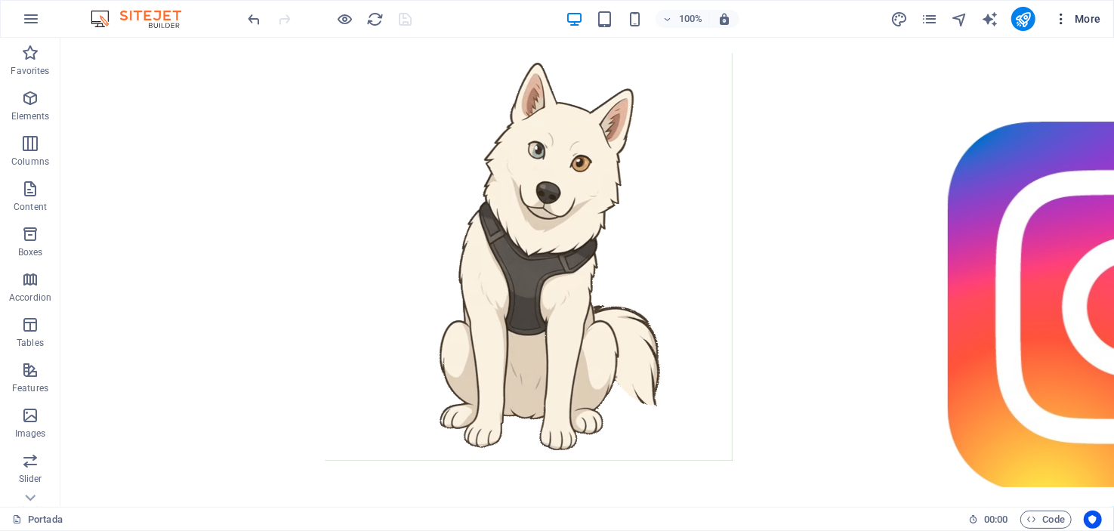
click at [1090, 17] on span "More" at bounding box center [1077, 18] width 48 height 15
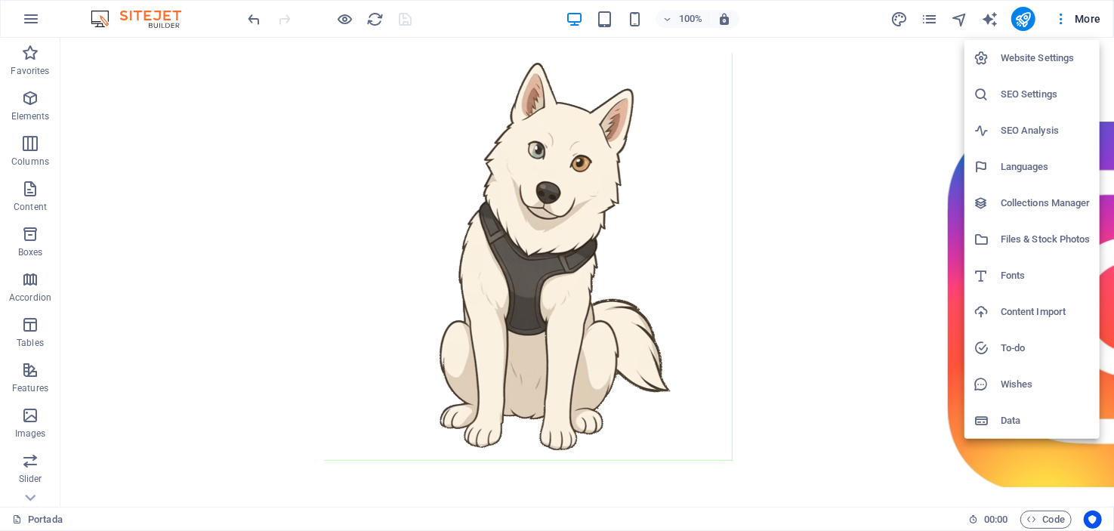
click at [1017, 231] on h6 "Files & Stock Photos" at bounding box center [1046, 239] width 90 height 18
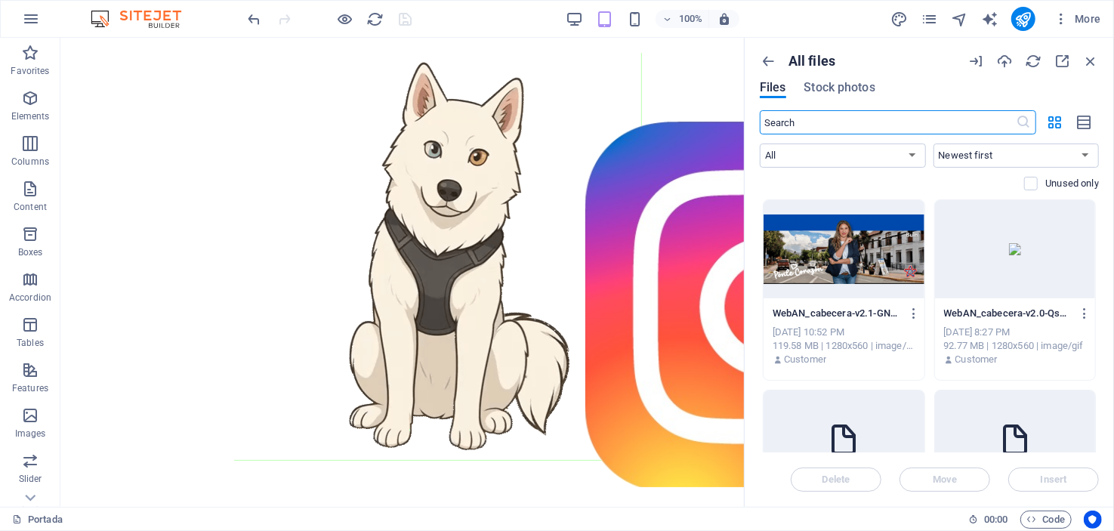
click at [1050, 258] on div at bounding box center [1015, 249] width 161 height 98
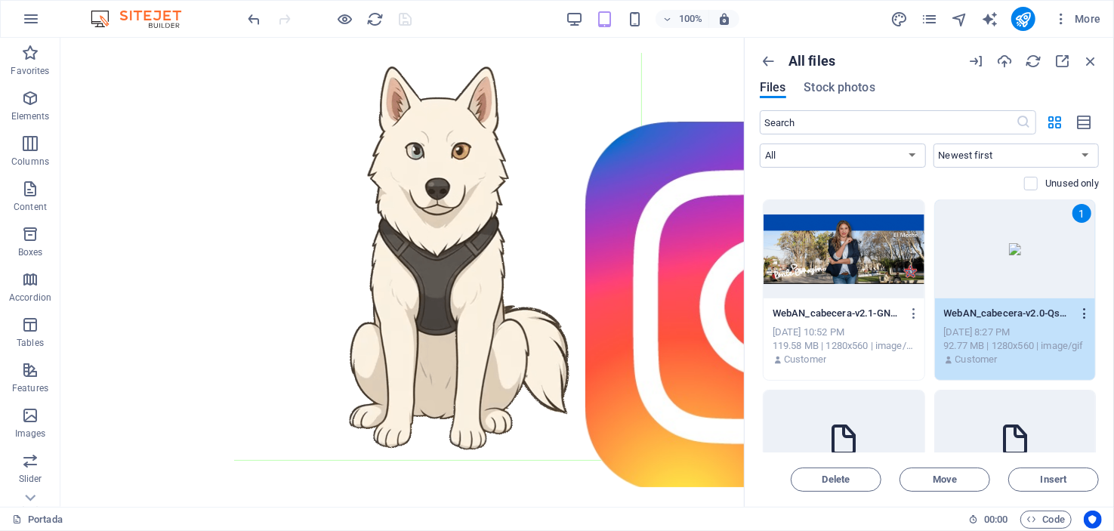
click at [1081, 311] on icon "button" at bounding box center [1085, 314] width 14 height 14
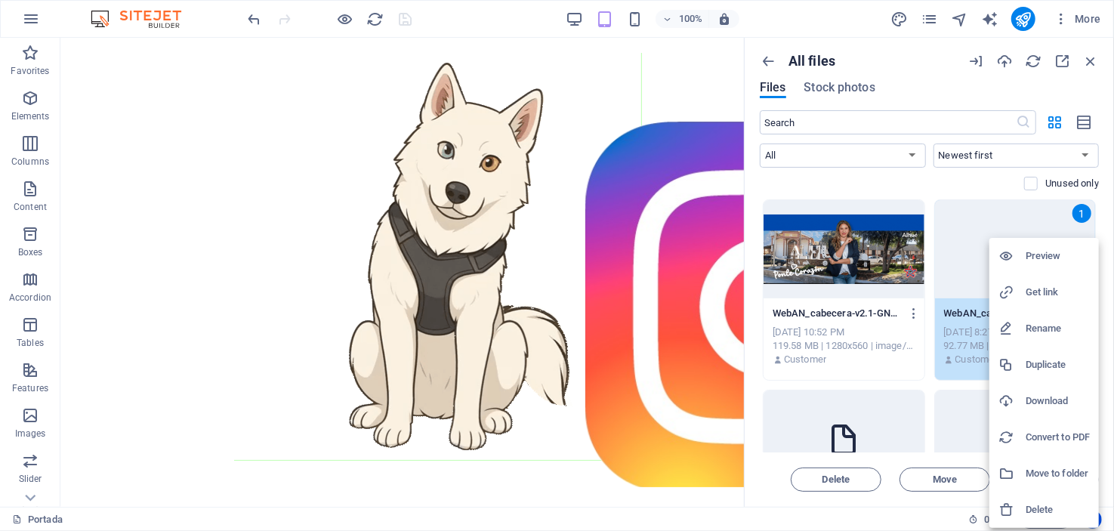
click at [1047, 510] on h6 "Delete" at bounding box center [1057, 510] width 64 height 18
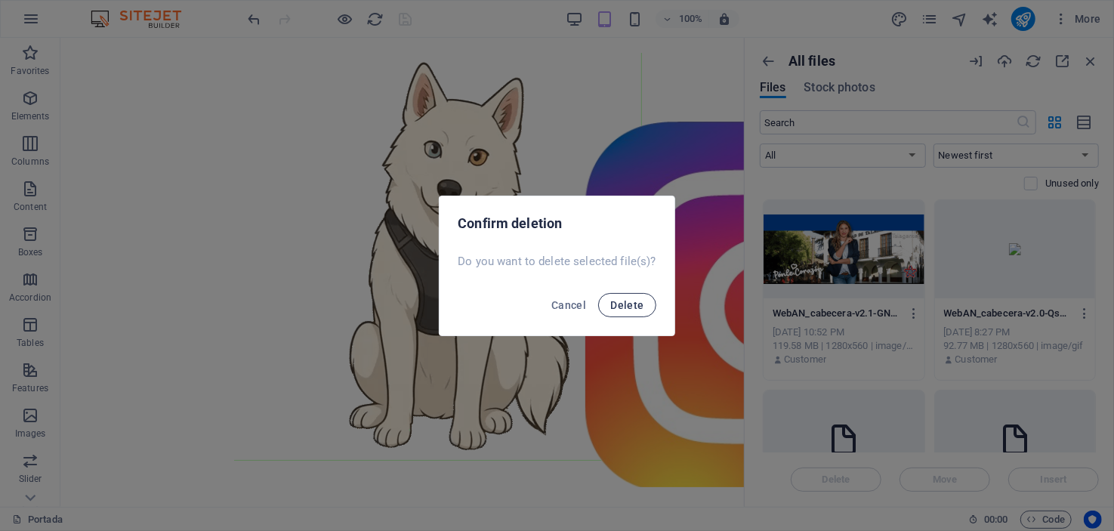
click at [624, 301] on span "Delete" at bounding box center [626, 305] width 33 height 12
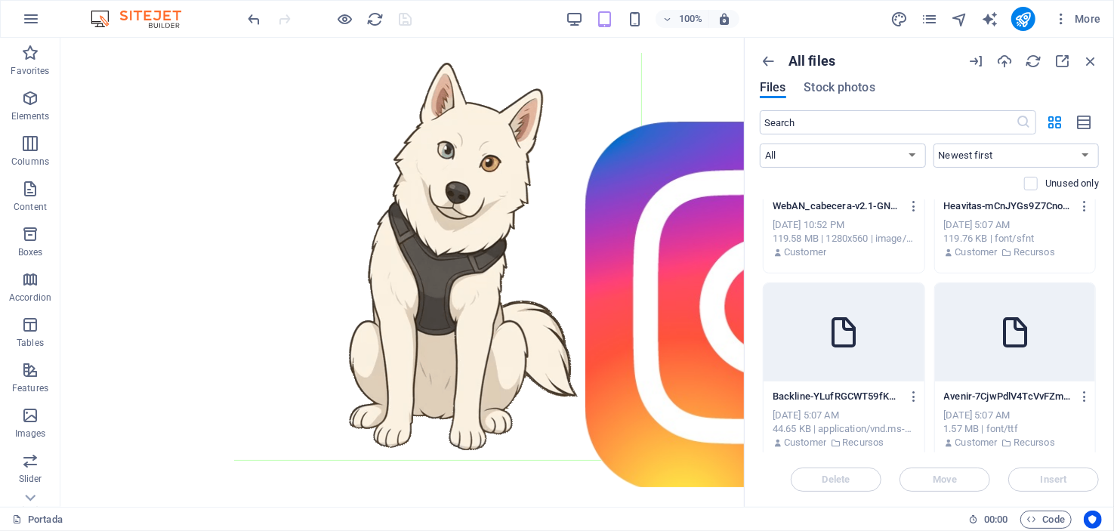
scroll to position [150, 0]
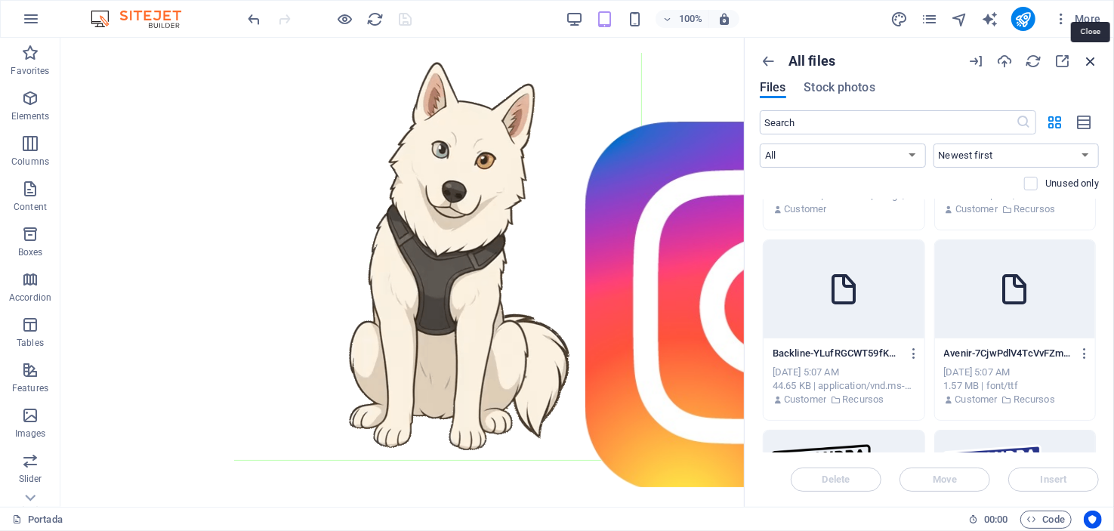
click at [1090, 61] on icon "button" at bounding box center [1090, 61] width 17 height 17
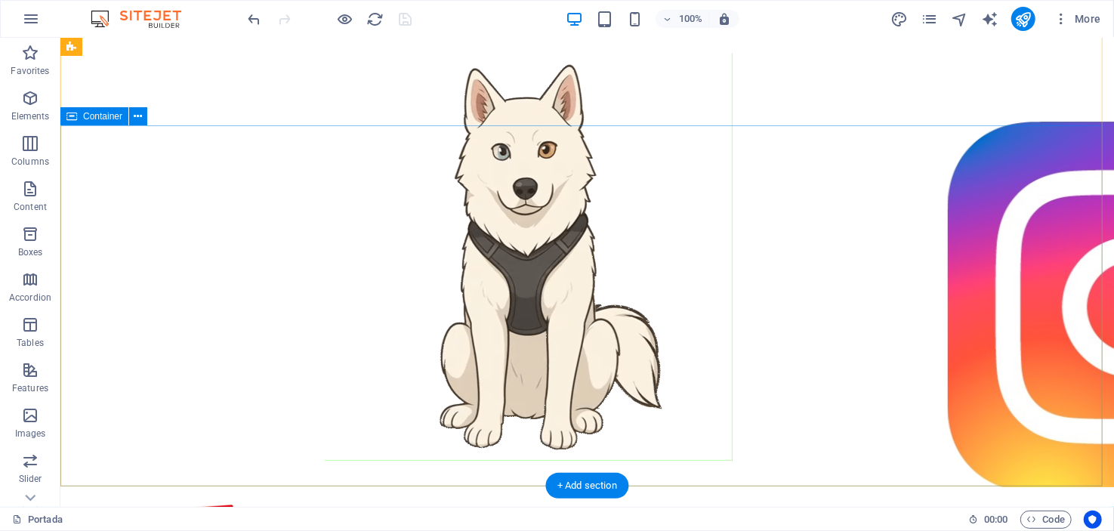
scroll to position [0, 0]
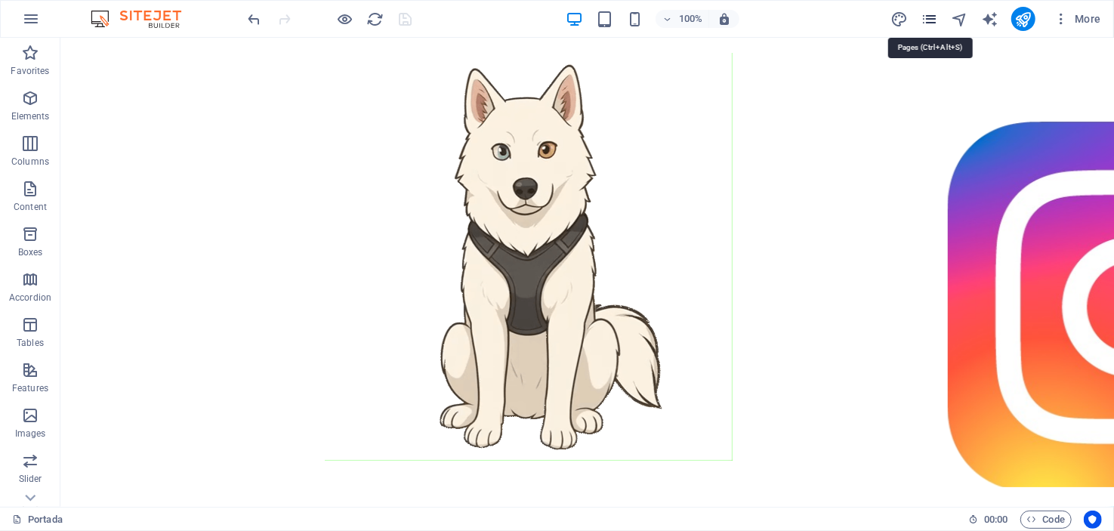
click at [932, 20] on icon "pages" at bounding box center [929, 19] width 17 height 17
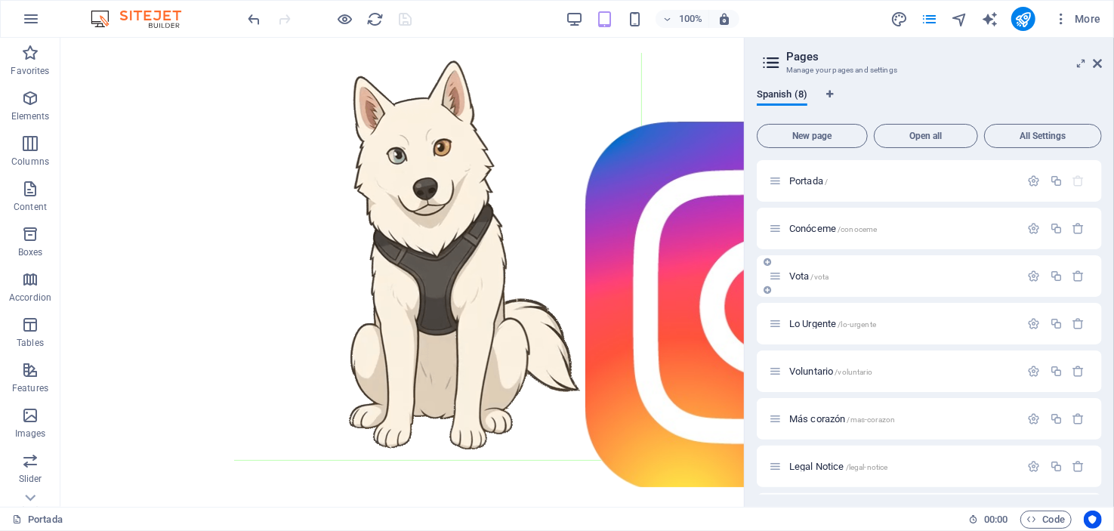
click at [779, 280] on icon at bounding box center [775, 276] width 13 height 13
click at [806, 278] on span "Vota /vota" at bounding box center [808, 275] width 39 height 11
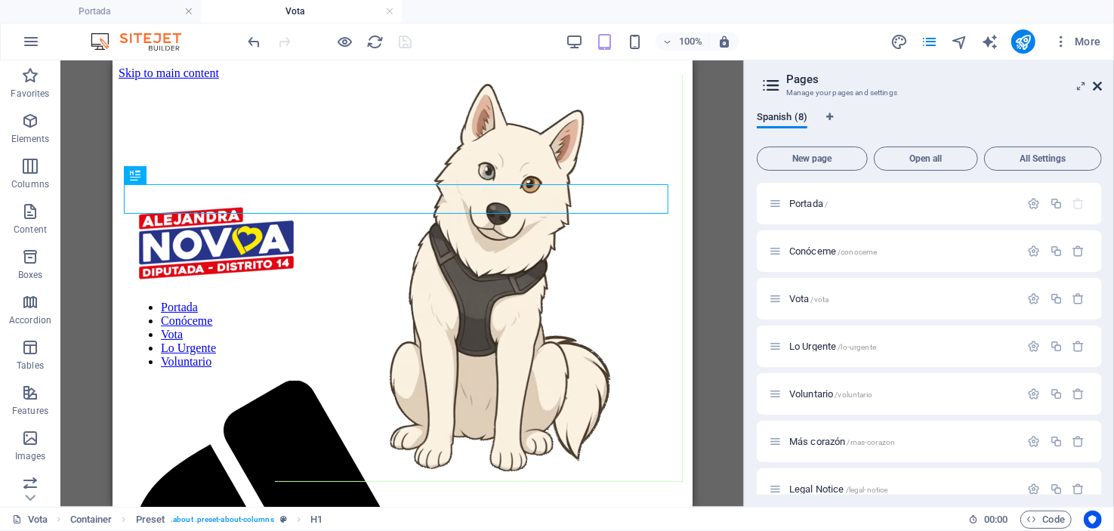
click at [1097, 83] on icon at bounding box center [1097, 86] width 9 height 12
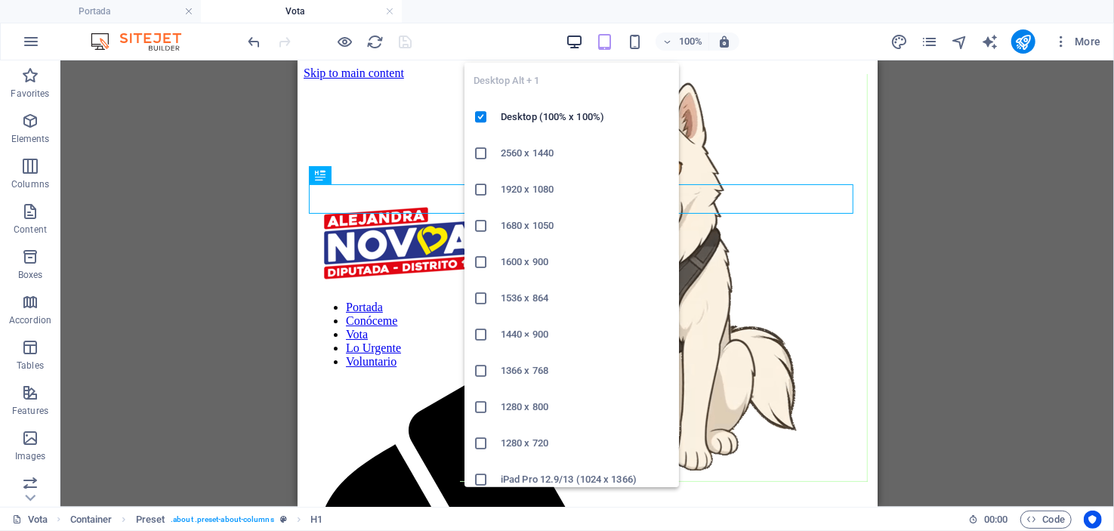
click at [575, 38] on icon "button" at bounding box center [574, 41] width 17 height 17
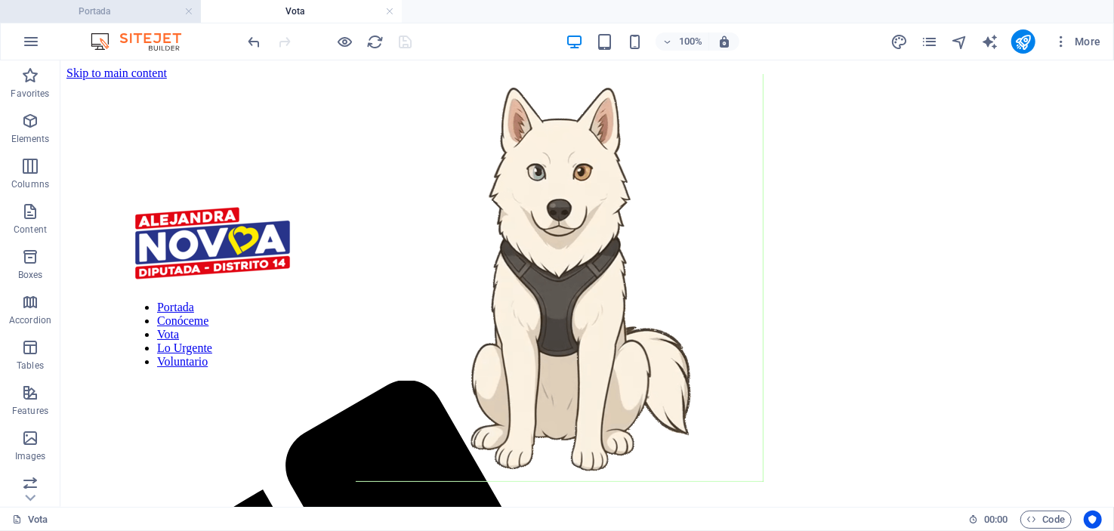
click at [118, 14] on h4 "Portada" at bounding box center [100, 11] width 201 height 17
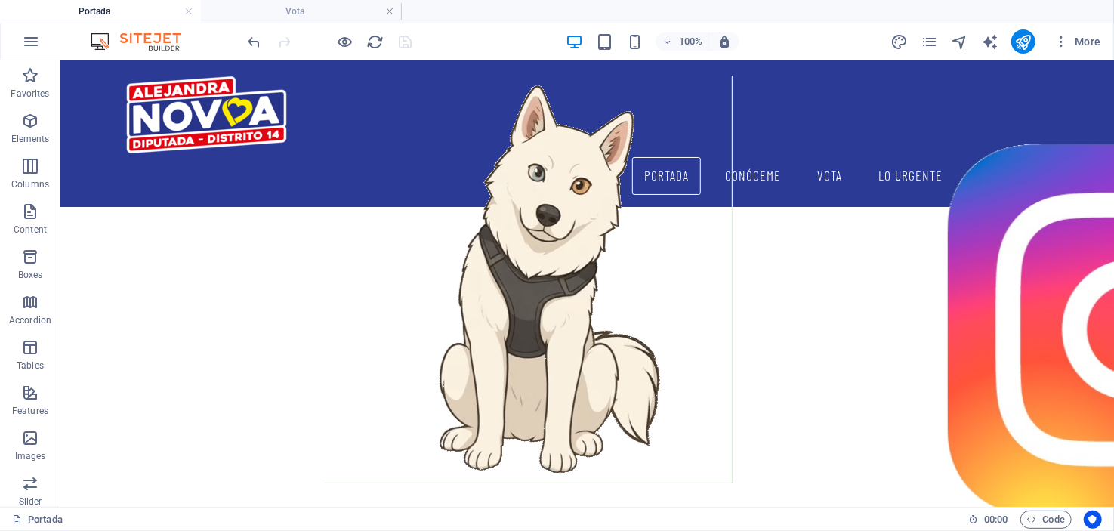
scroll to position [1690, 0]
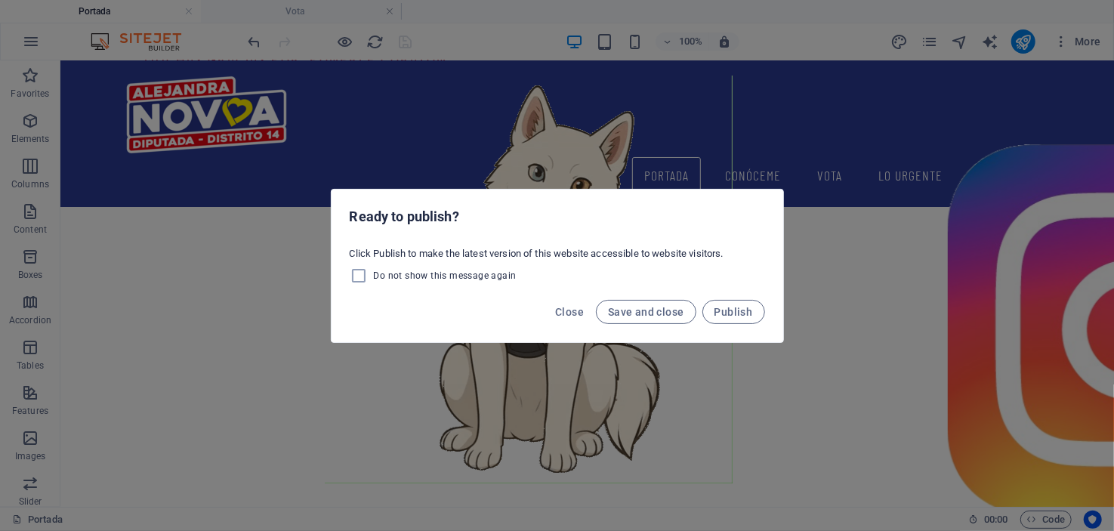
click at [909, 305] on div "Ready to publish? Click Publish to make the latest version of this website acce…" at bounding box center [557, 265] width 1114 height 531
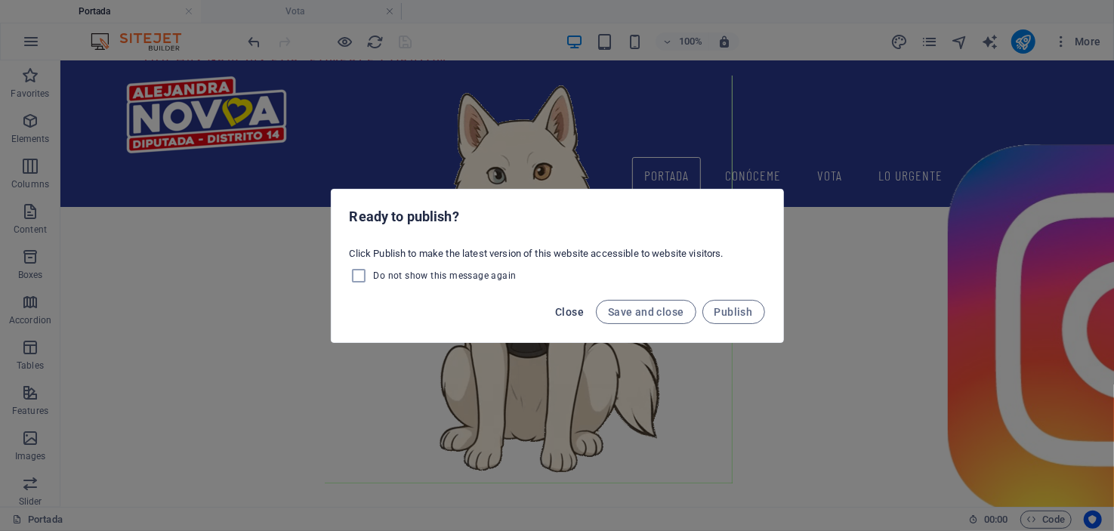
click at [557, 307] on button "Close" at bounding box center [569, 312] width 41 height 24
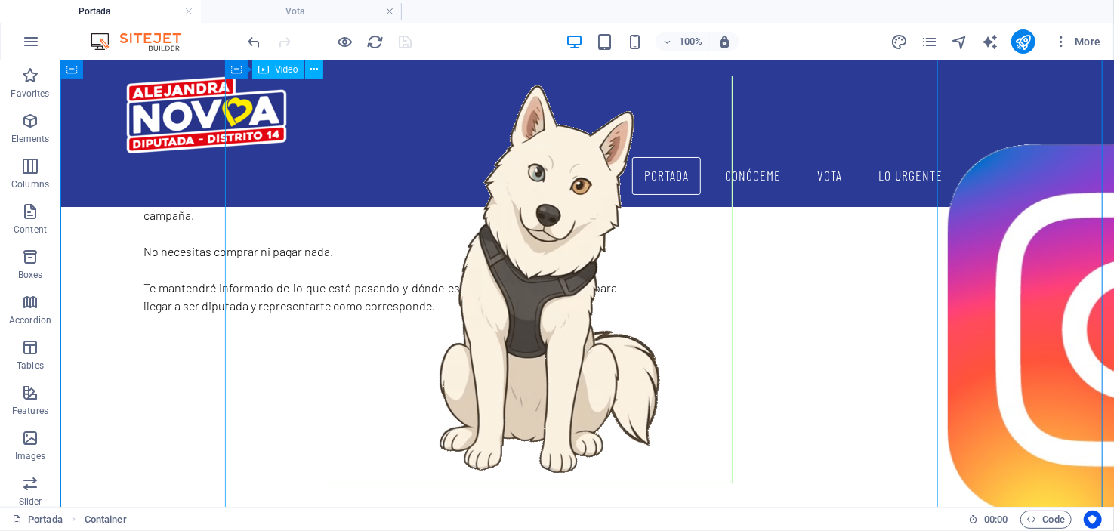
scroll to position [1540, 0]
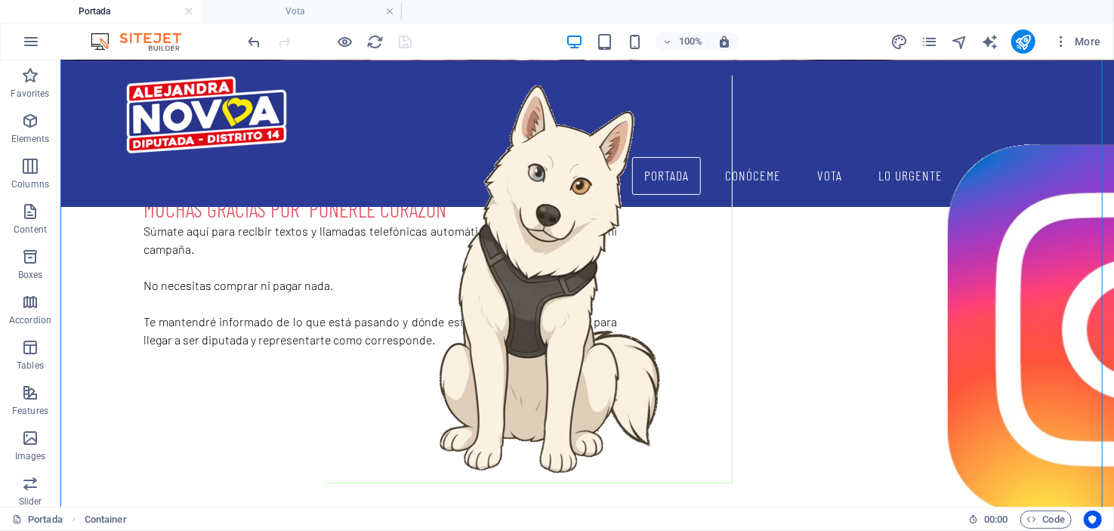
click at [143, 12] on h4 "Portada" at bounding box center [100, 11] width 201 height 17
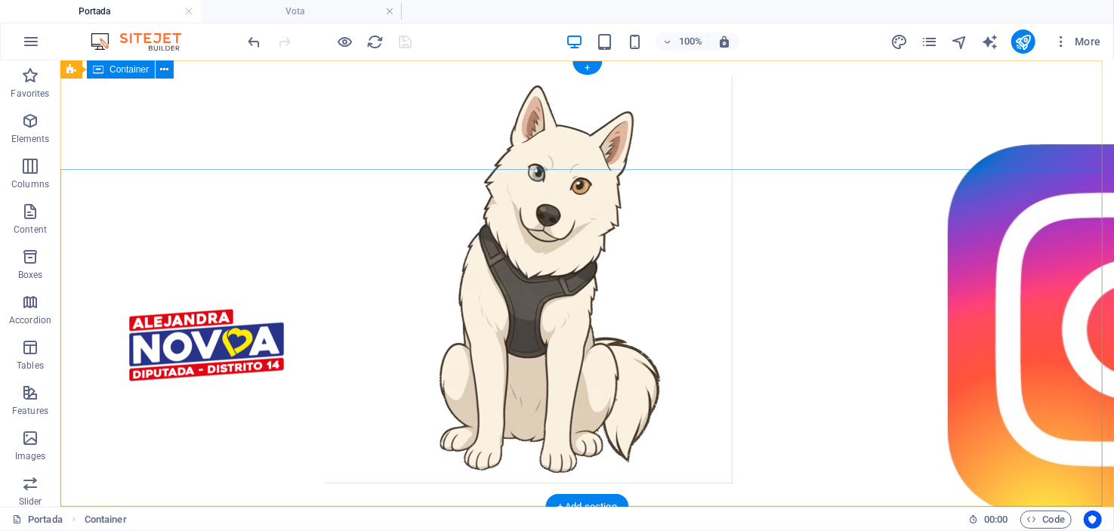
scroll to position [0, 0]
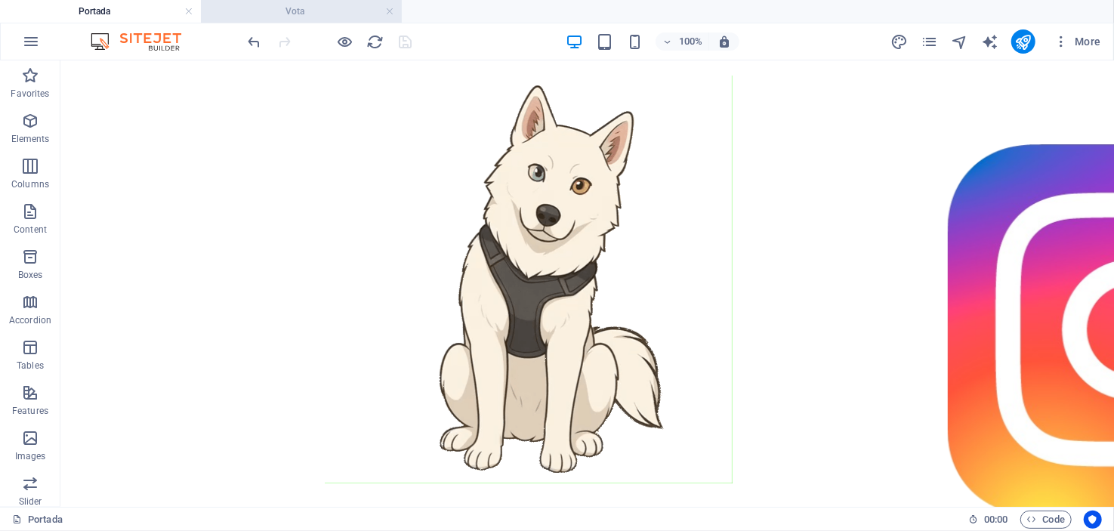
click at [327, 13] on h4 "Vota" at bounding box center [301, 11] width 201 height 17
